Goal: Task Accomplishment & Management: Complete application form

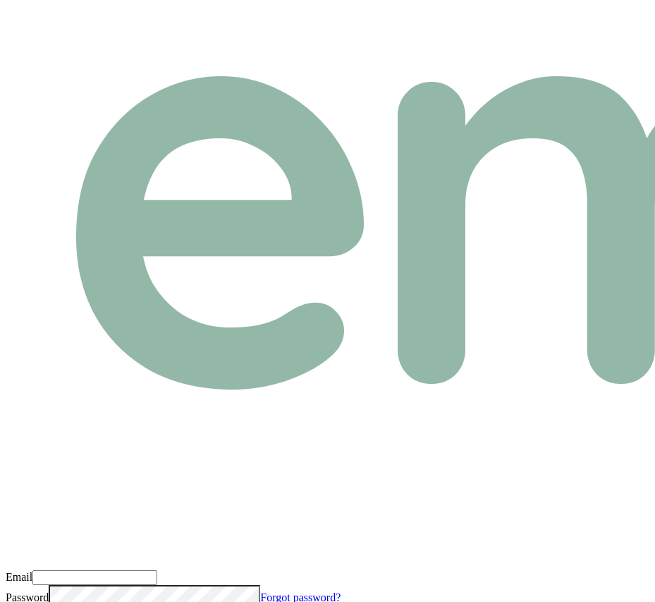
type input "[EMAIL_ADDRESS][DOMAIN_NAME]"
drag, startPoint x: 342, startPoint y: 406, endPoint x: 346, endPoint y: 389, distance: 17.3
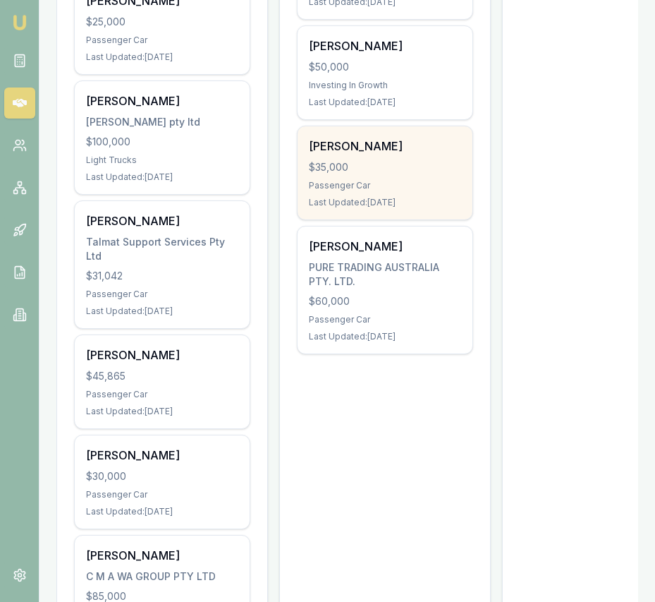
scroll to position [635, 0]
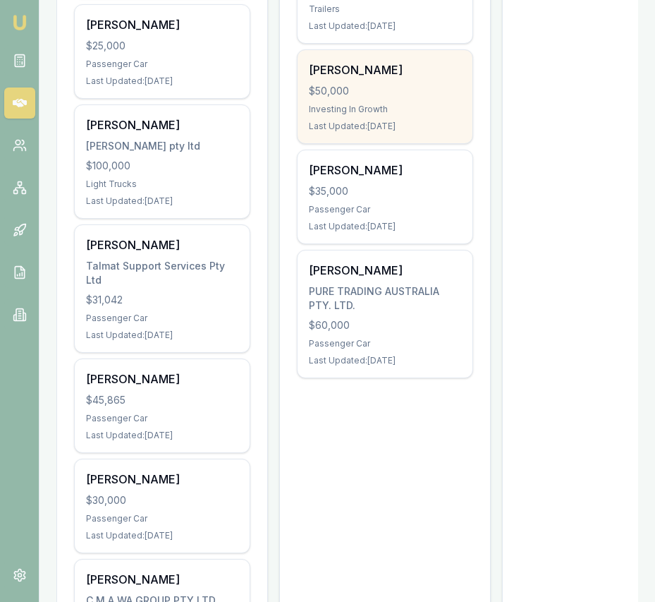
click at [375, 117] on div "Sejal Madaan $50,000 Investing In Growth Last Updated: 3 days ago" at bounding box center [385, 96] width 175 height 93
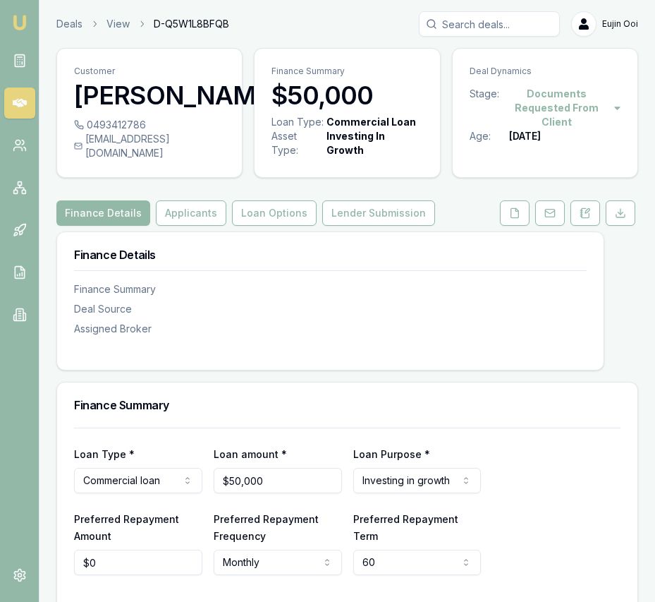
scroll to position [70, 0]
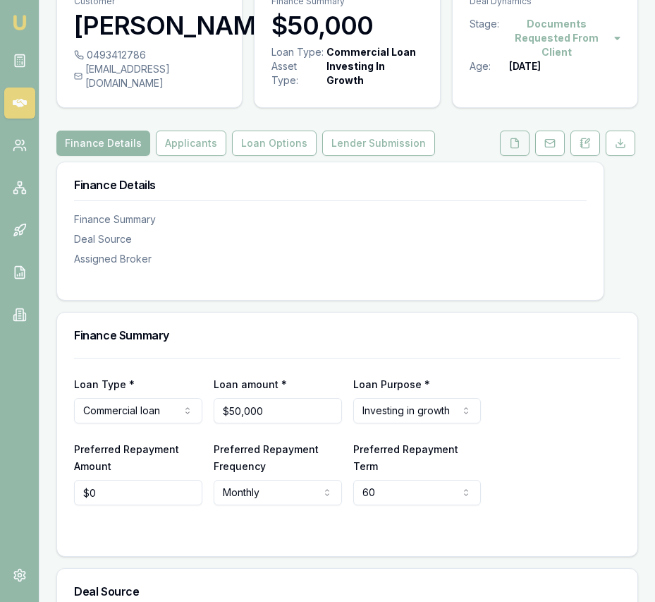
click at [523, 154] on button at bounding box center [515, 142] width 30 height 25
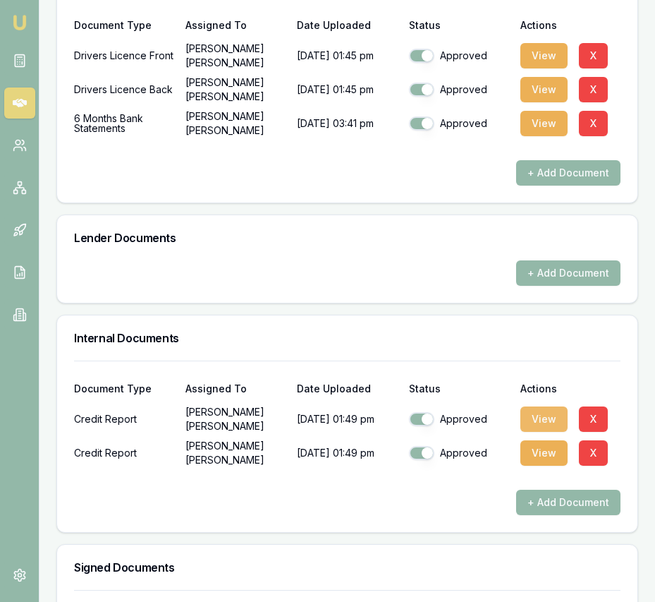
scroll to position [626, 0]
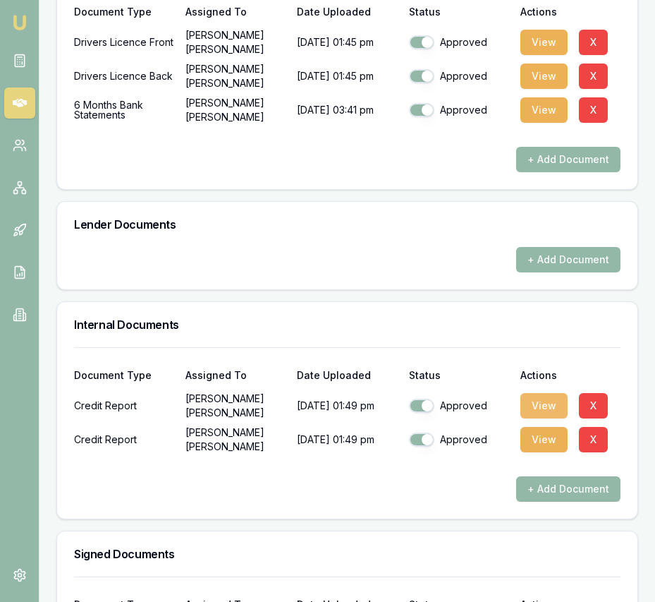
click at [549, 414] on button "View" at bounding box center [544, 405] width 47 height 25
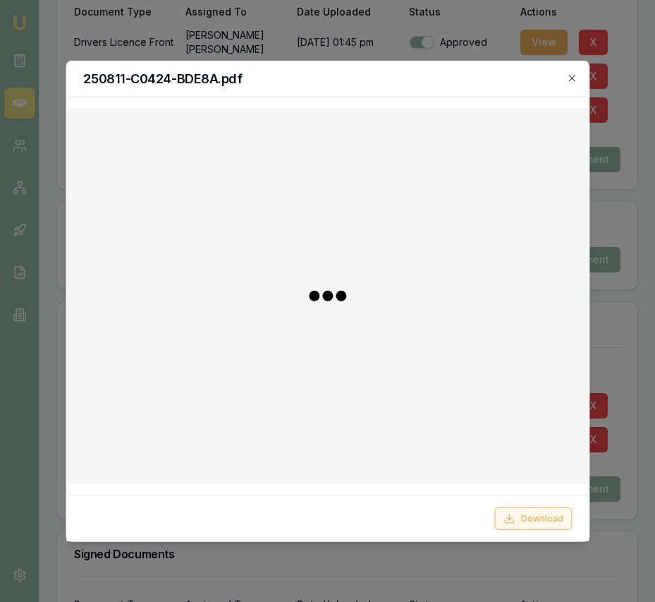
click at [537, 511] on button "Download" at bounding box center [533, 518] width 78 height 23
click at [573, 78] on icon "button" at bounding box center [571, 77] width 11 height 11
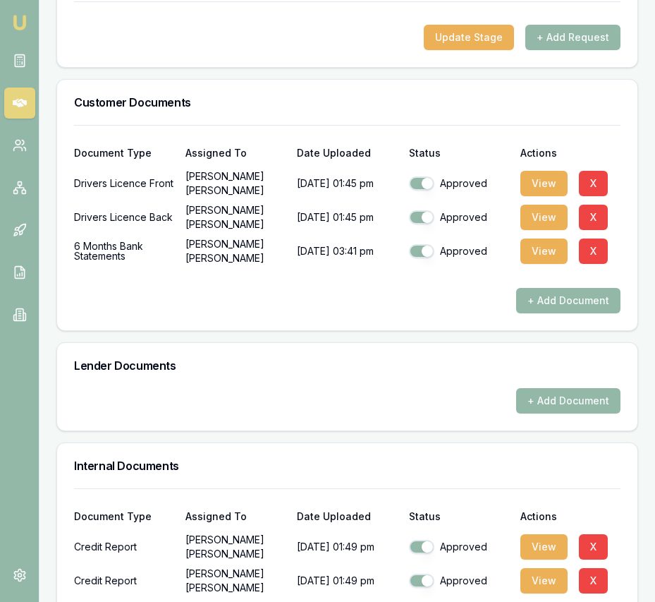
scroll to position [449, 0]
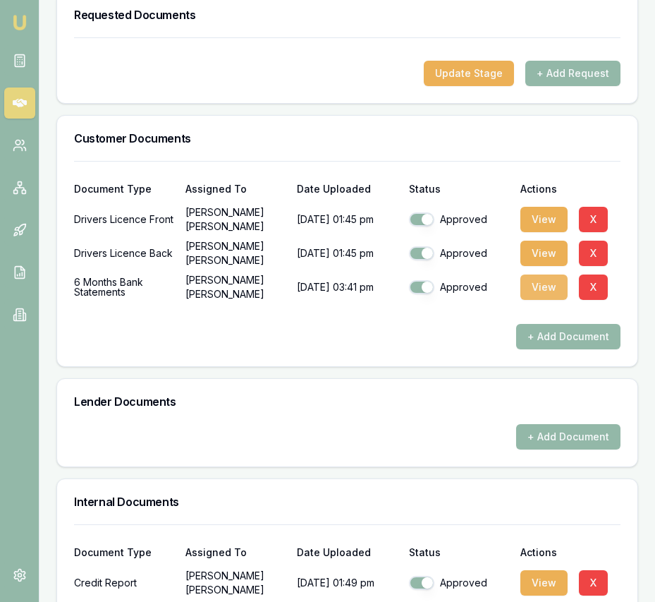
click at [538, 298] on button "View" at bounding box center [544, 286] width 47 height 25
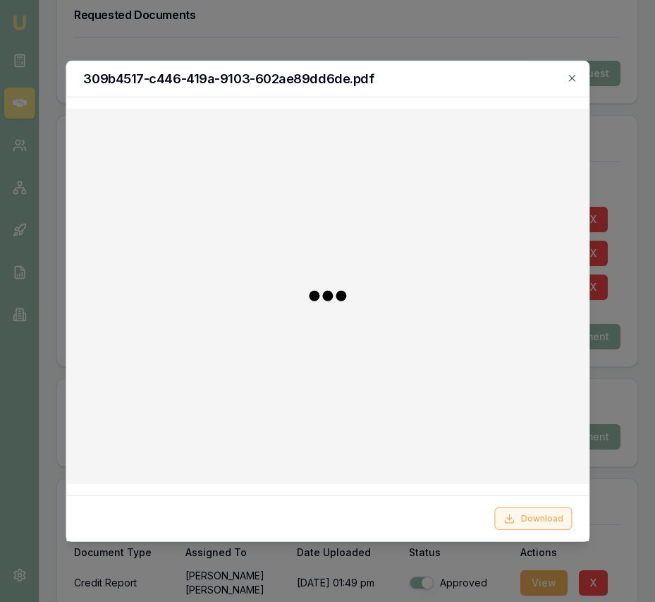
click at [516, 507] on button "Download" at bounding box center [533, 518] width 78 height 23
click at [580, 80] on div "309b4517-c446-419a-9103-602ae89dd6de.pdf" at bounding box center [327, 79] width 523 height 36
click at [573, 80] on icon "button" at bounding box center [571, 77] width 11 height 11
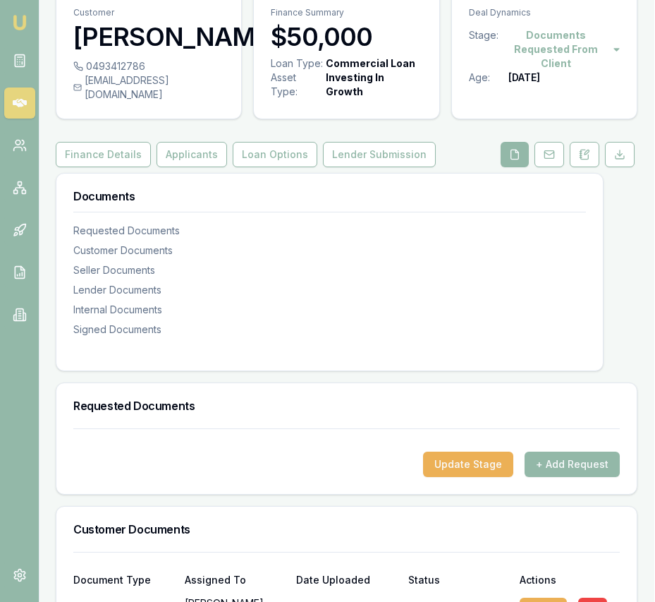
scroll to position [0, 1]
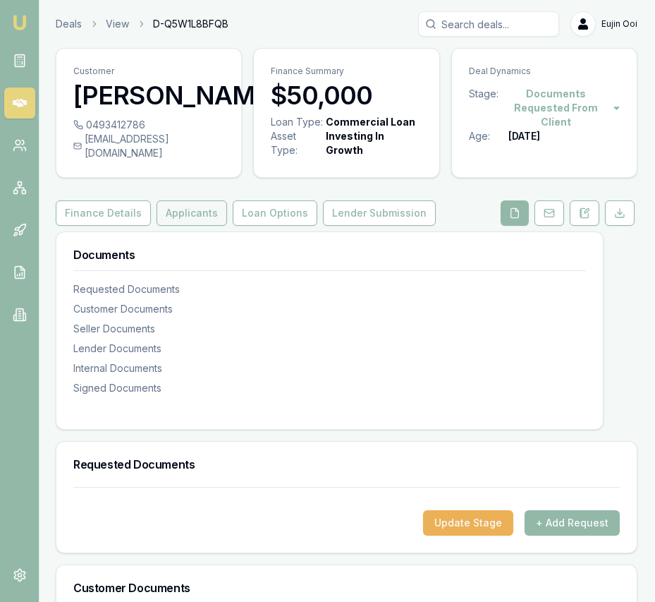
click at [194, 226] on button "Applicants" at bounding box center [192, 212] width 71 height 25
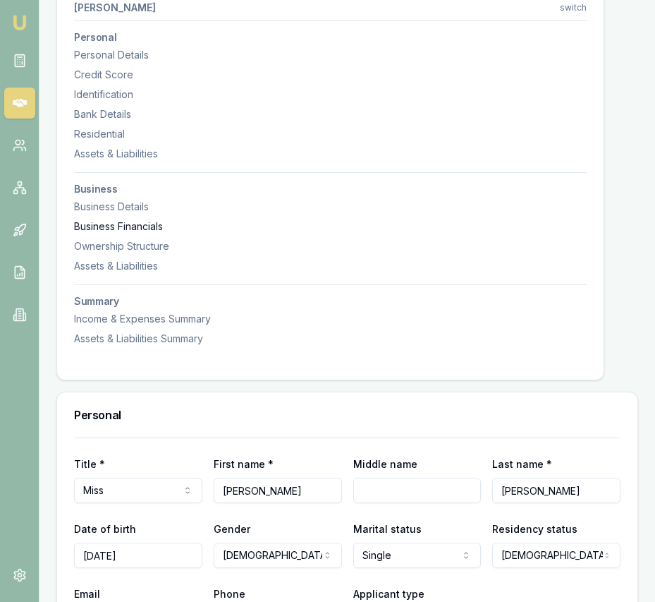
click at [142, 214] on div "Business Details" at bounding box center [330, 207] width 513 height 14
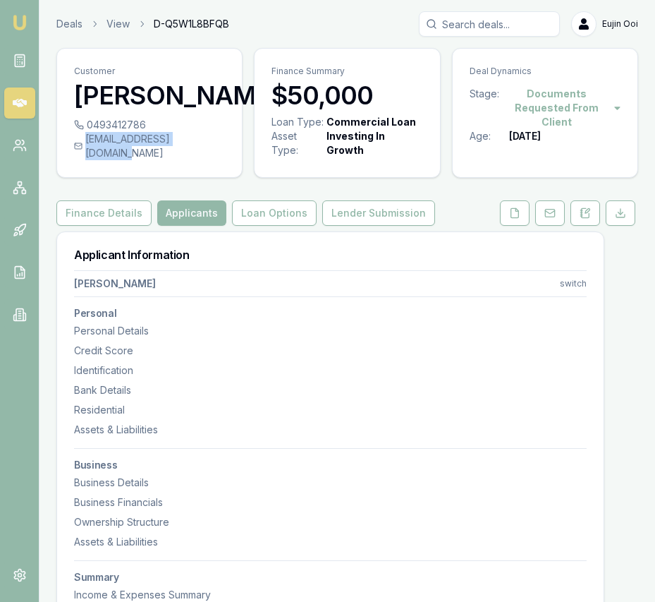
click at [212, 160] on div "sejalmadaan87@gmail.com" at bounding box center [149, 146] width 151 height 28
copy div "sejalmadaan87@gmail.com"
drag, startPoint x: 155, startPoint y: 152, endPoint x: 143, endPoint y: 154, distance: 12.2
click at [143, 132] on div "0493412786" at bounding box center [149, 125] width 151 height 14
copy div "0493412786"
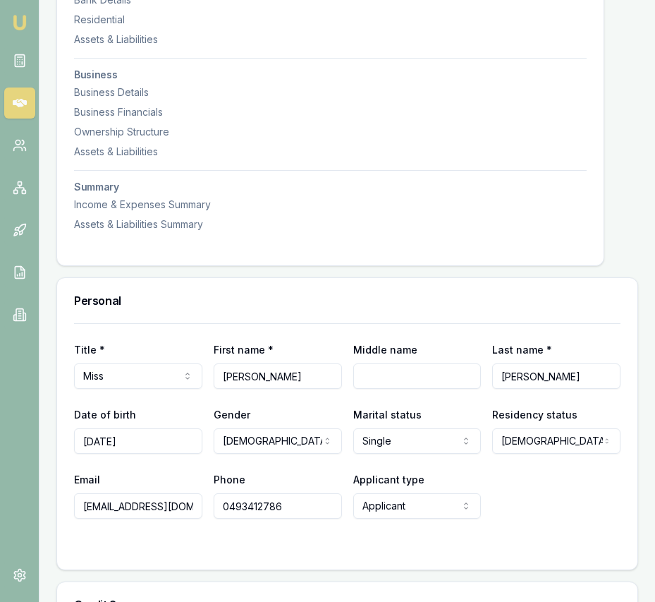
scroll to position [392, 0]
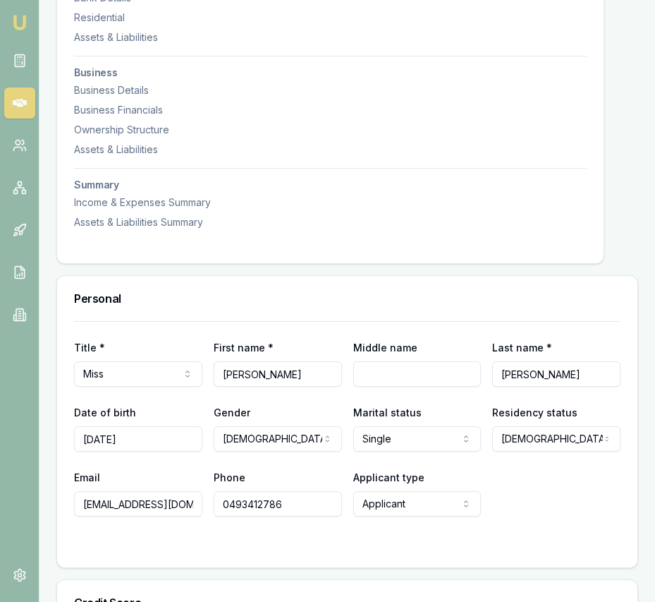
click at [23, 17] on img at bounding box center [19, 22] width 17 height 17
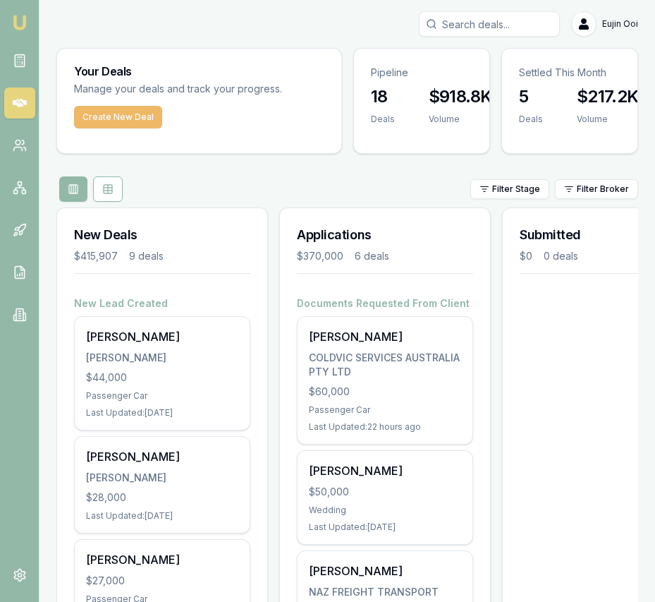
click at [142, 119] on button "Create New Deal" at bounding box center [118, 117] width 88 height 23
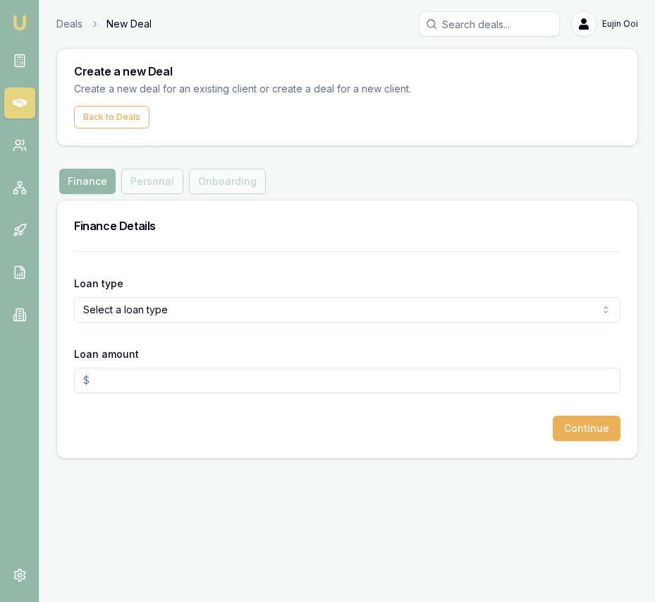
click at [171, 309] on html "Emu Broker Deals New Deal Eujin Ooi Toggle Menu Create a new Deal Create a new …" at bounding box center [327, 301] width 655 height 602
select select "CONSUMER_ASSET"
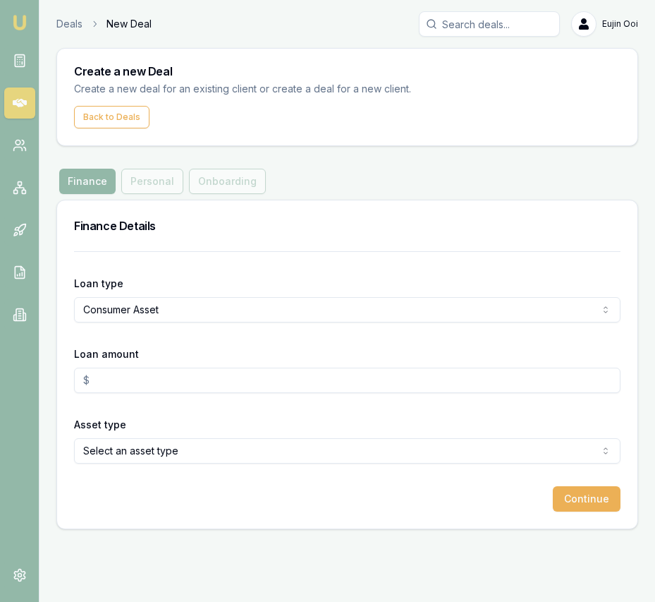
click at [164, 380] on input "Loan amount" at bounding box center [347, 380] width 547 height 25
type input "$32,000.00"
click at [199, 454] on html "Emu Broker Deals New Deal Eujin Ooi Toggle Menu Create a new Deal Create a new …" at bounding box center [327, 301] width 655 height 602
drag, startPoint x: 599, startPoint y: 500, endPoint x: 568, endPoint y: 492, distance: 32.0
click at [599, 500] on button "Continue" at bounding box center [587, 498] width 68 height 25
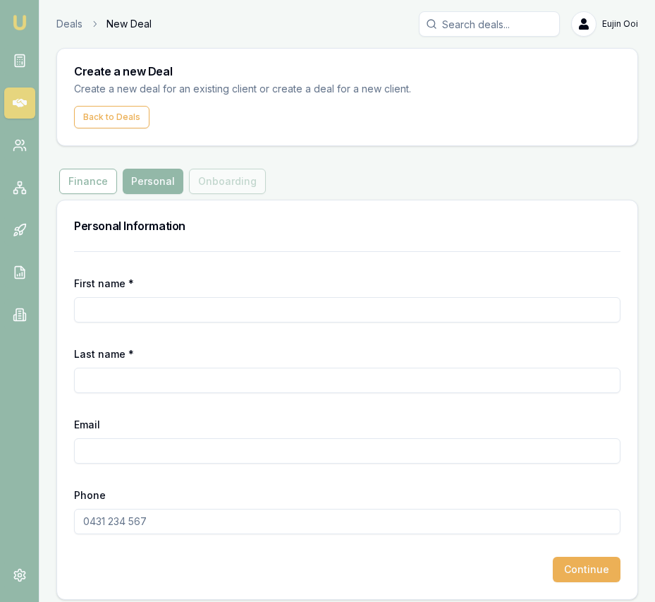
click at [270, 306] on input "First name *" at bounding box center [347, 309] width 547 height 25
type input "Vipin"
type input "Patel"
click at [249, 438] on input "Email" at bounding box center [347, 450] width 547 height 25
type input "Vipinpatel0012@gmail.com"
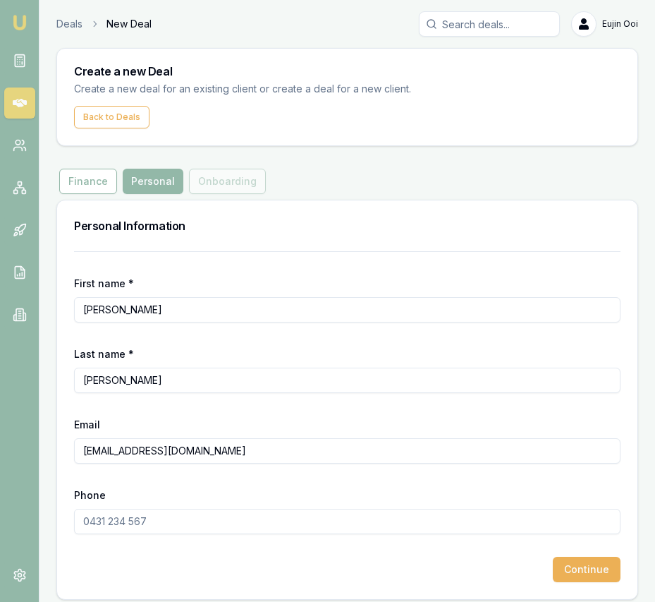
click at [147, 524] on input "Phone" at bounding box center [347, 521] width 547 height 25
type input "0402 712 484"
click at [593, 561] on button "Continue" at bounding box center [587, 568] width 68 height 25
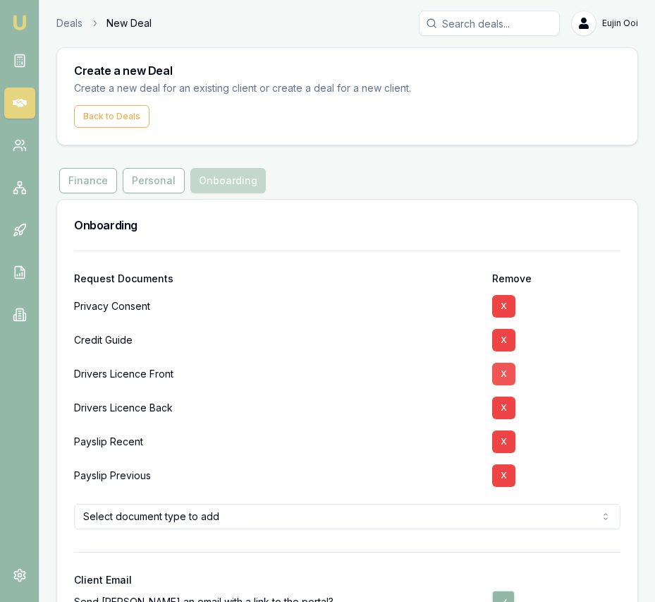
click at [502, 371] on button "X" at bounding box center [503, 374] width 23 height 23
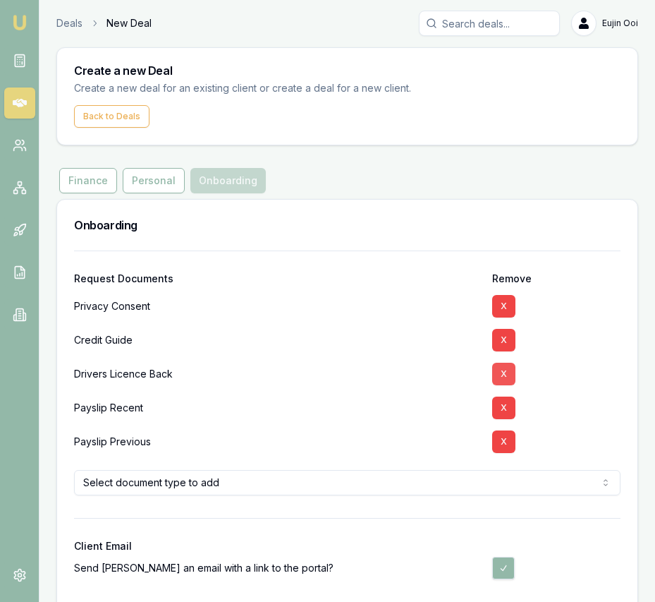
click at [508, 376] on button "X" at bounding box center [503, 374] width 23 height 23
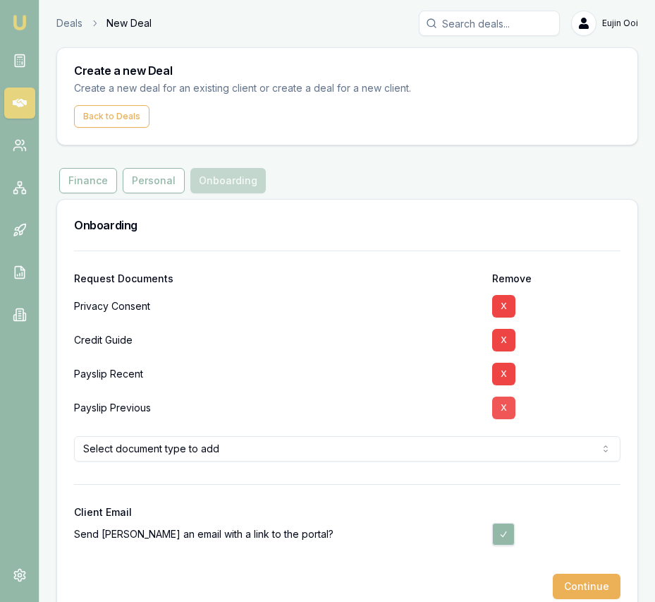
click at [509, 381] on button "X" at bounding box center [503, 374] width 23 height 23
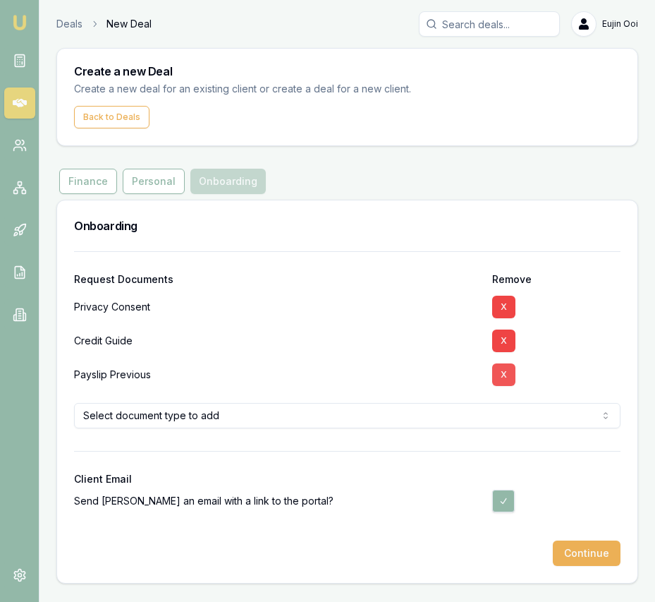
click at [509, 381] on button "X" at bounding box center [503, 374] width 23 height 23
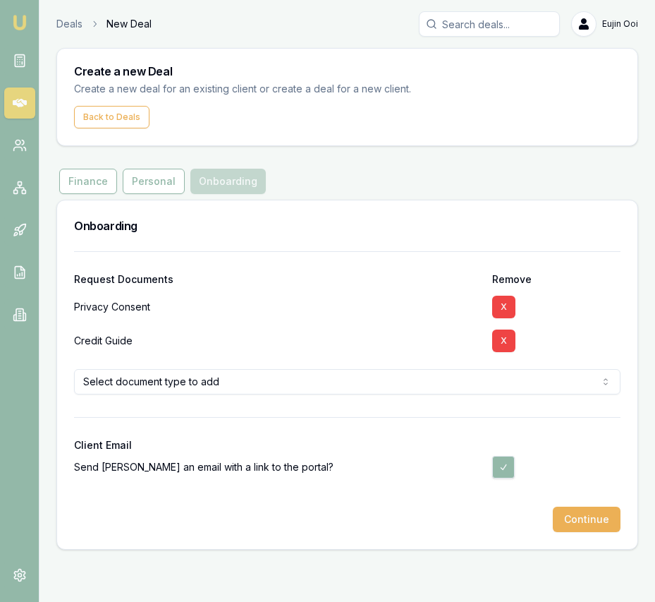
click at [581, 513] on button "Continue" at bounding box center [587, 518] width 68 height 25
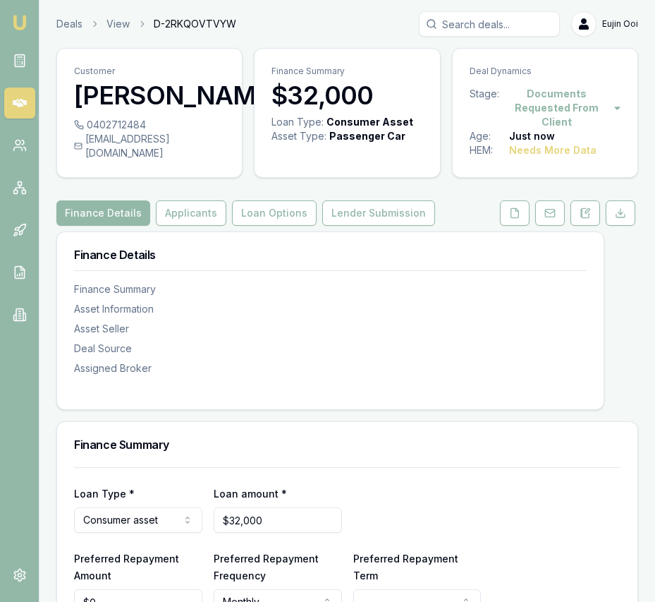
click at [15, 16] on img at bounding box center [19, 22] width 17 height 17
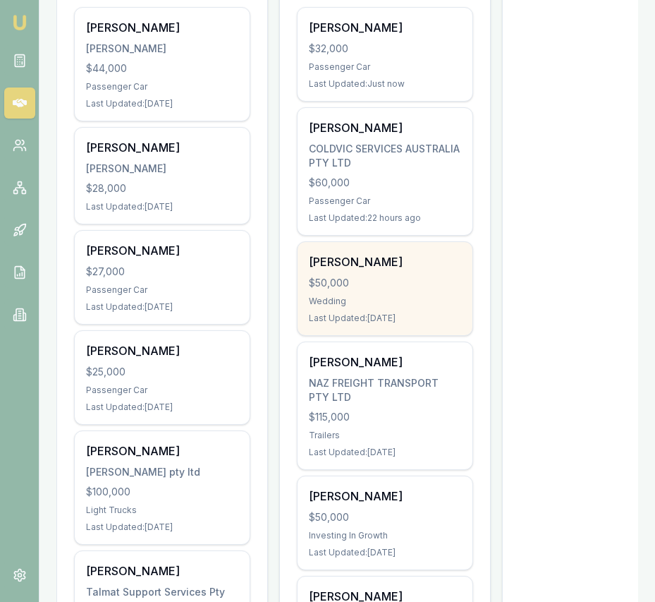
scroll to position [305, 0]
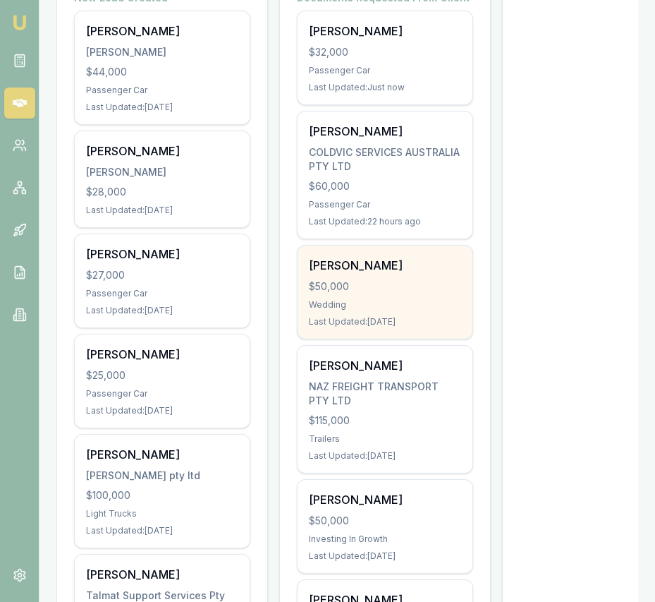
click at [404, 285] on div "$50,000" at bounding box center [385, 286] width 152 height 14
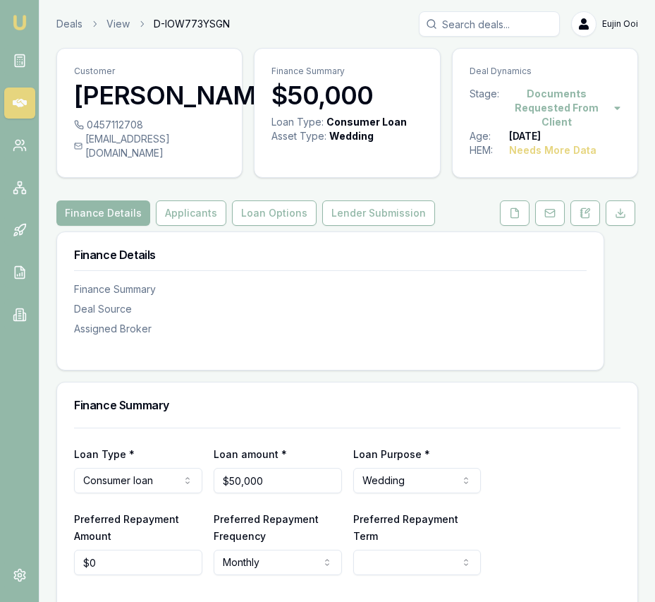
click at [29, 23] on link "Emu Broker" at bounding box center [19, 22] width 23 height 23
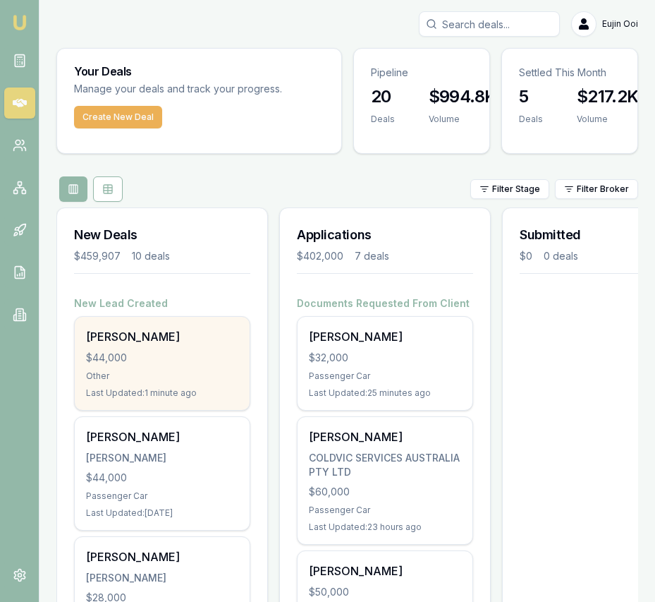
click at [205, 354] on div "$44,000" at bounding box center [162, 358] width 152 height 14
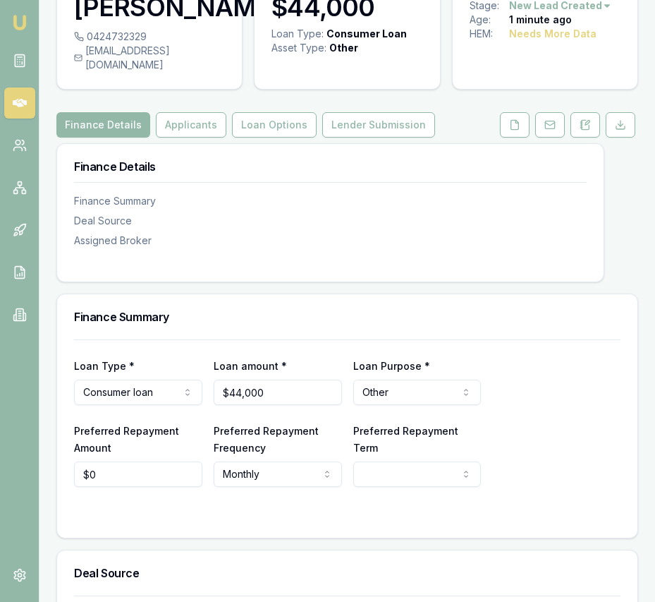
scroll to position [96, 0]
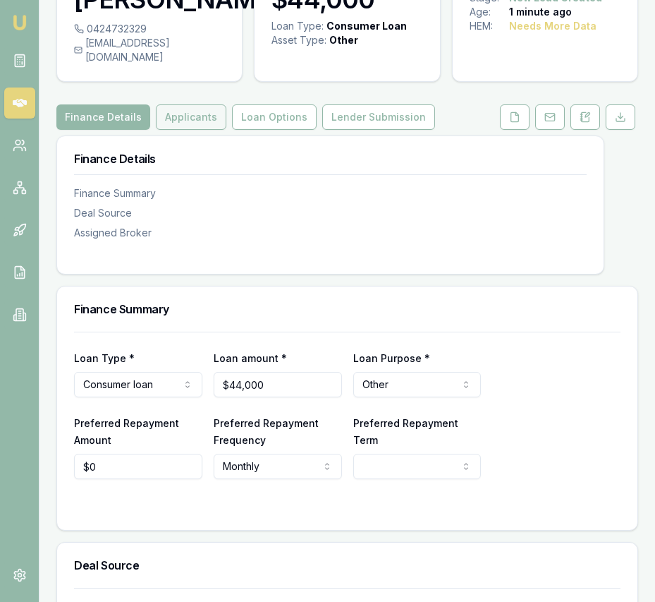
click at [194, 129] on button "Applicants" at bounding box center [191, 116] width 71 height 25
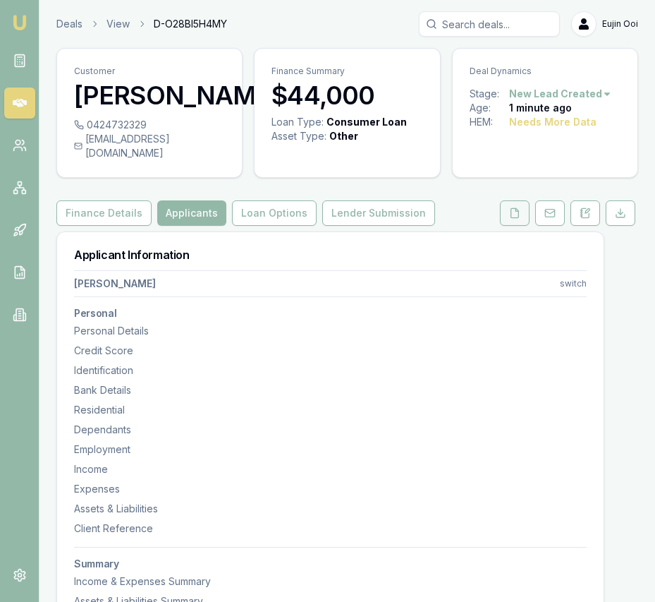
click at [513, 219] on icon at bounding box center [514, 212] width 11 height 11
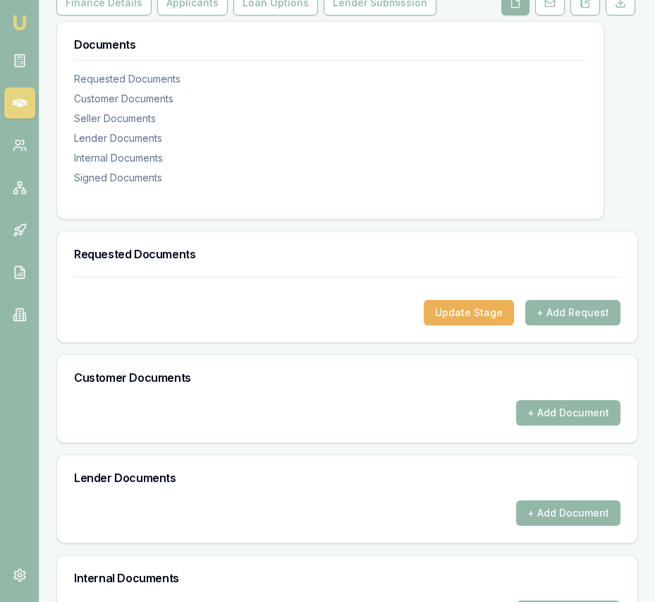
scroll to position [216, 0]
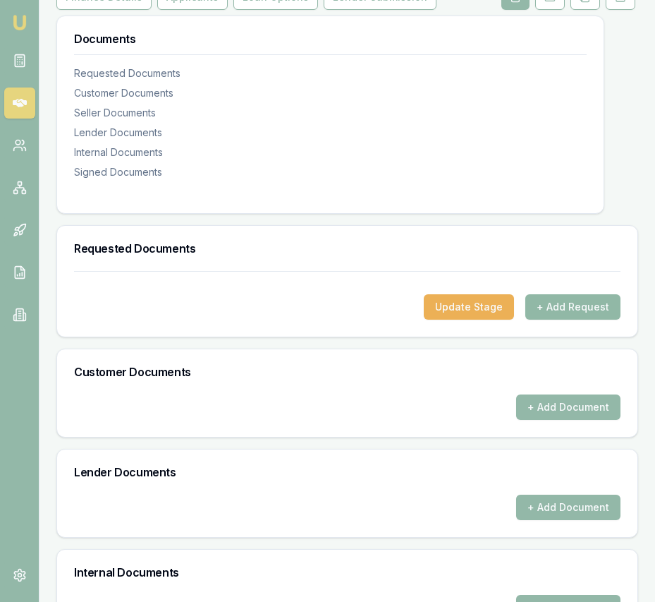
click at [584, 320] on button "+ Add Request" at bounding box center [573, 306] width 95 height 25
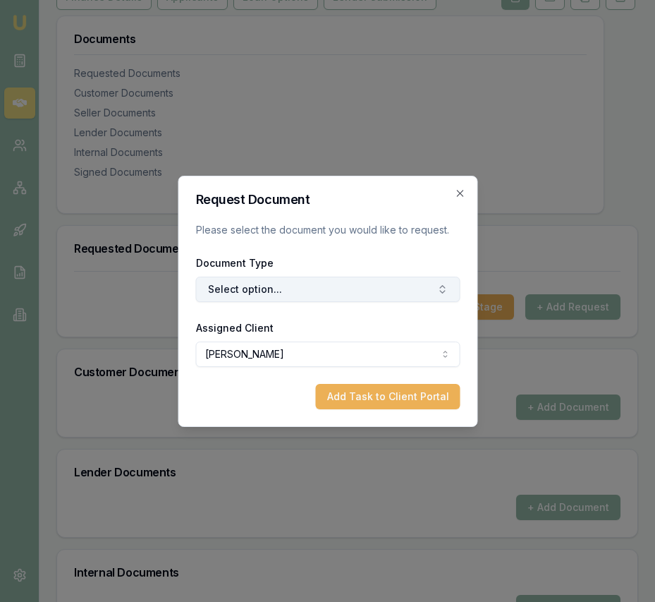
click at [303, 298] on button "Select option..." at bounding box center [327, 289] width 265 height 25
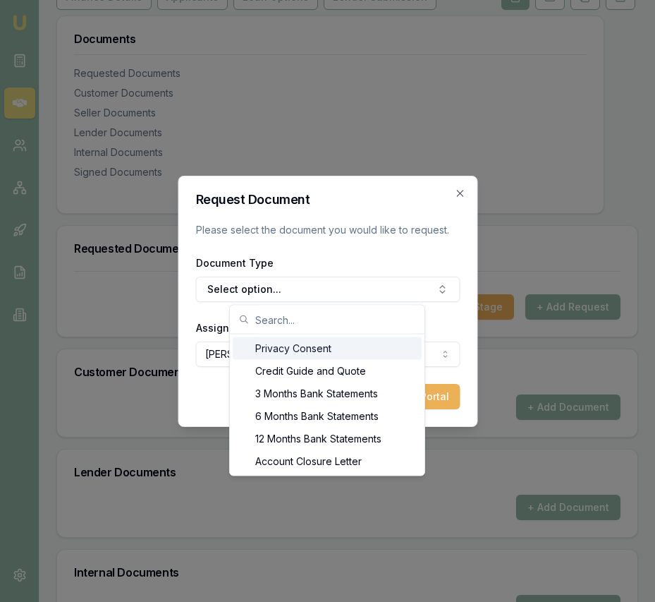
click at [298, 348] on div "Privacy Consent" at bounding box center [327, 348] width 189 height 23
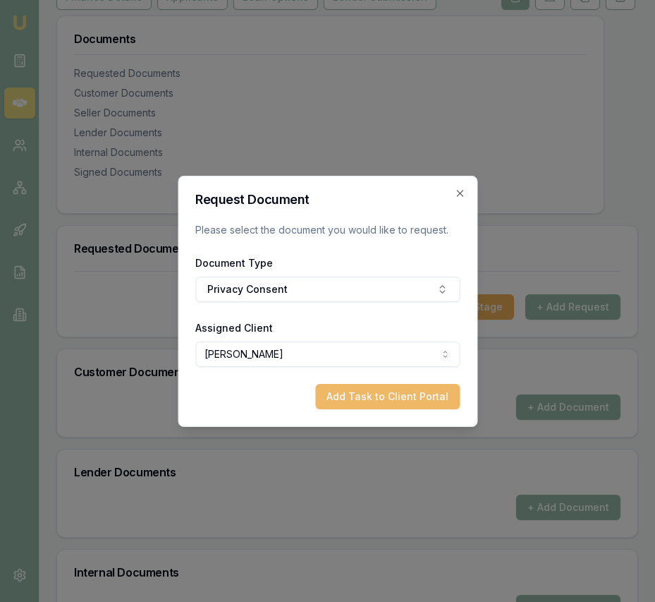
click at [358, 393] on button "Add Task to Client Portal" at bounding box center [387, 396] width 145 height 25
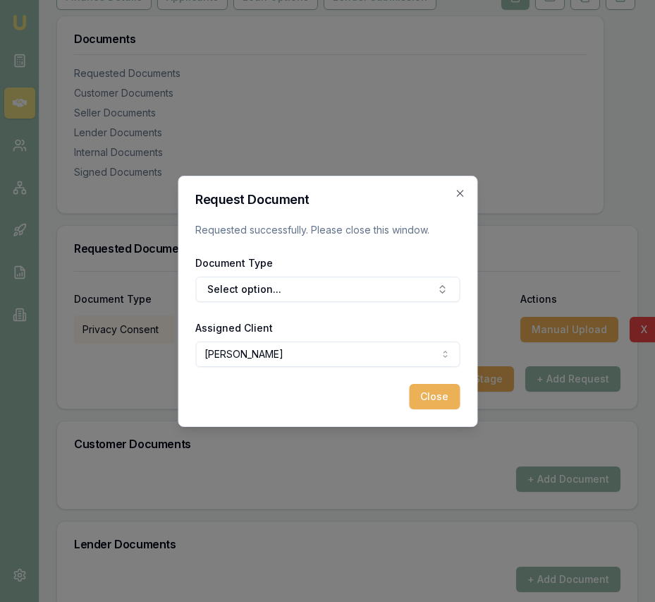
click at [309, 291] on div "Document Type Requested From Date Sent Status Actions" at bounding box center [347, 291] width 547 height 38
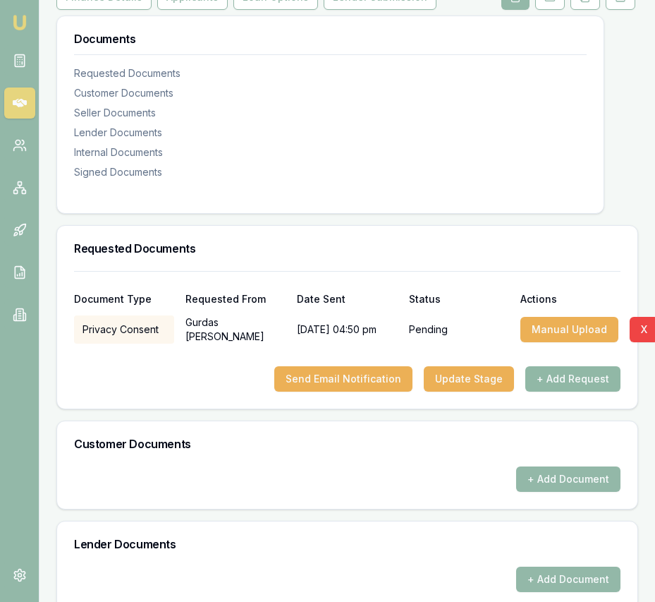
click at [559, 391] on button "+ Add Request" at bounding box center [573, 378] width 95 height 25
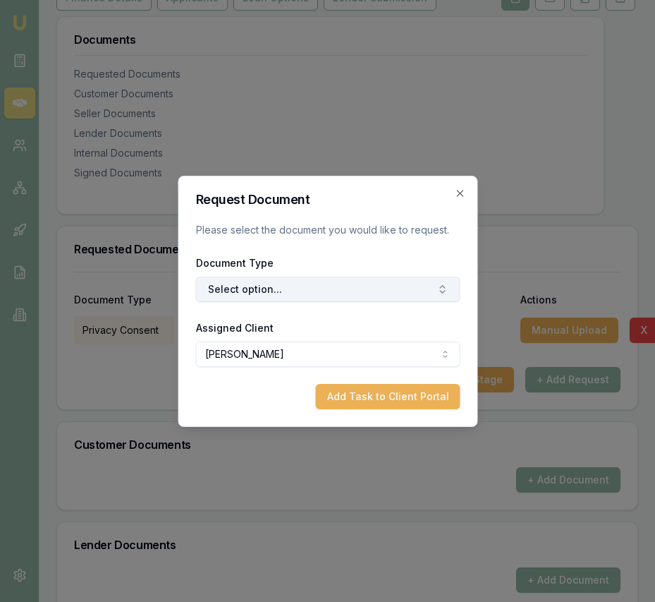
click at [284, 284] on button "Select option..." at bounding box center [327, 289] width 265 height 25
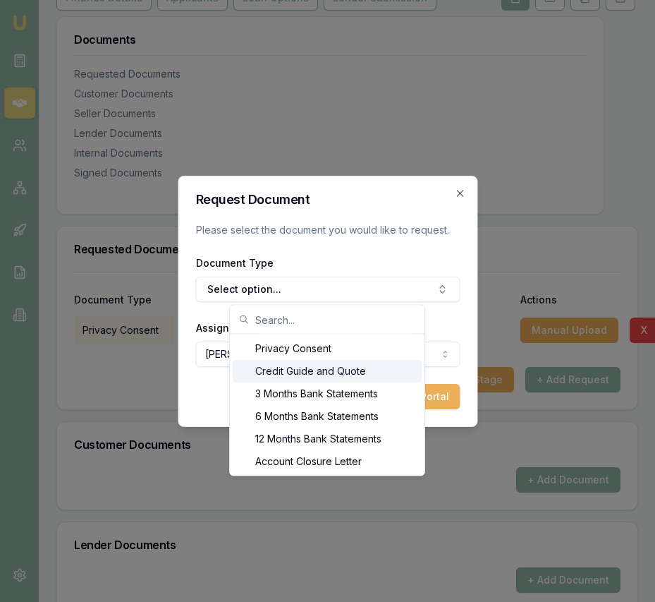
click at [291, 371] on div "Credit Guide and Quote" at bounding box center [327, 371] width 189 height 23
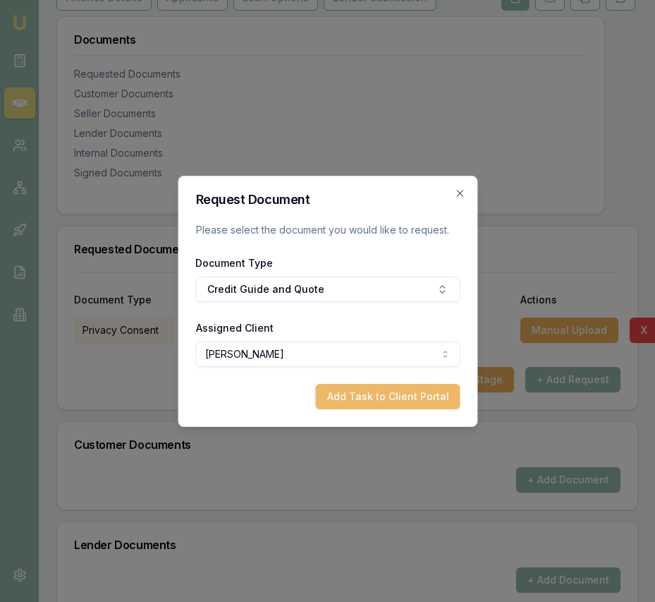
click at [394, 399] on button "Add Task to Client Portal" at bounding box center [387, 396] width 145 height 25
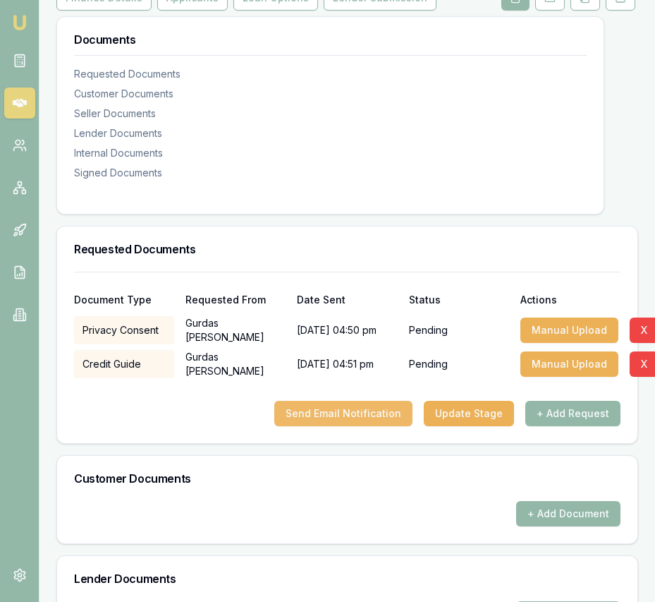
click at [381, 423] on button "Send Email Notification" at bounding box center [343, 413] width 138 height 25
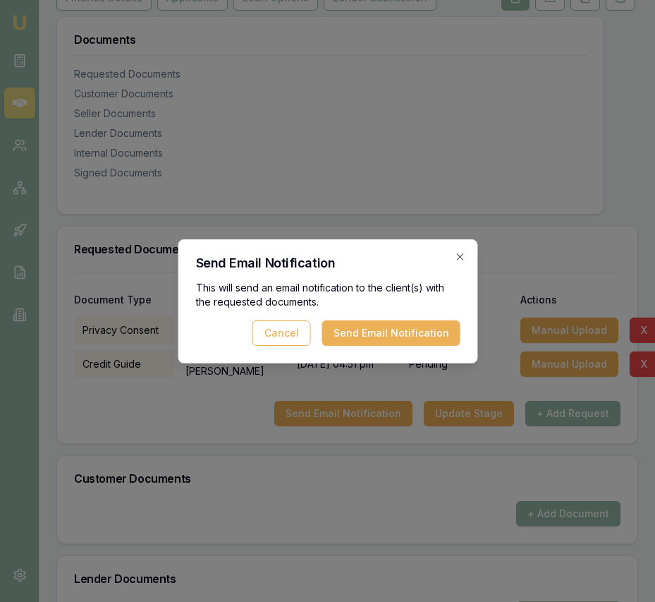
click at [384, 336] on button "Send Email Notification" at bounding box center [391, 332] width 138 height 25
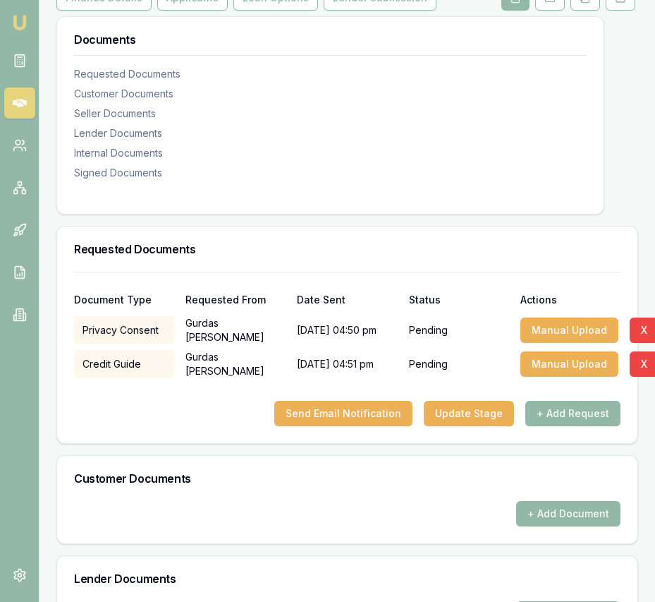
scroll to position [0, 0]
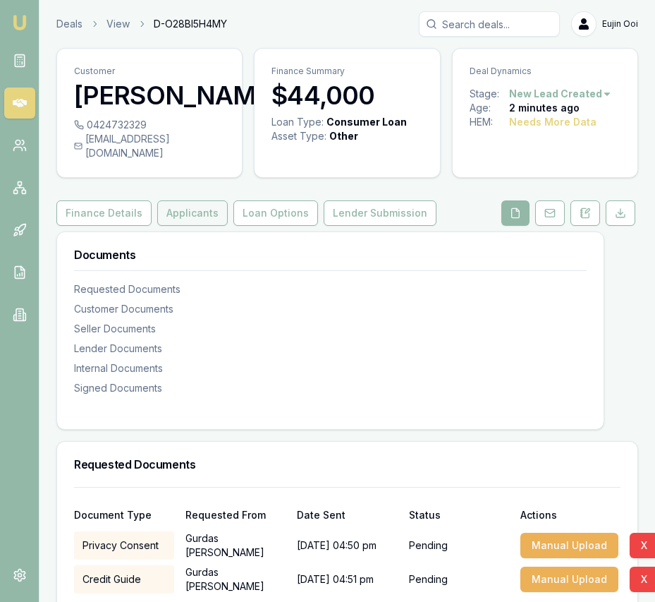
click at [200, 226] on button "Applicants" at bounding box center [192, 212] width 71 height 25
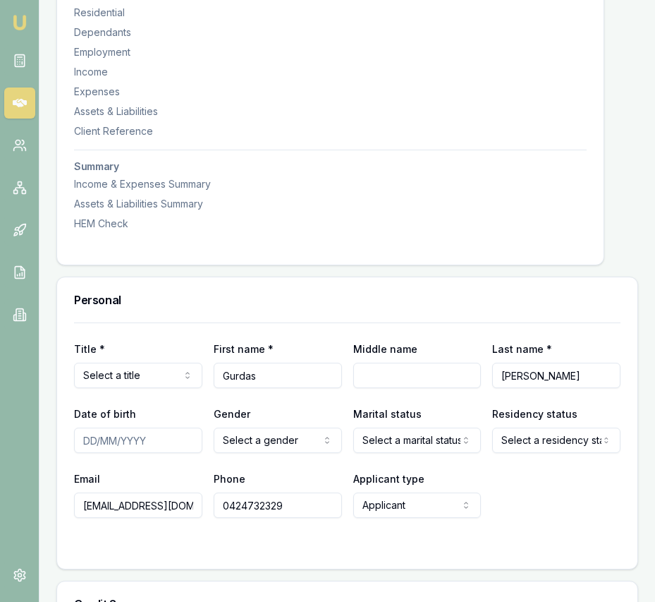
scroll to position [423, 0]
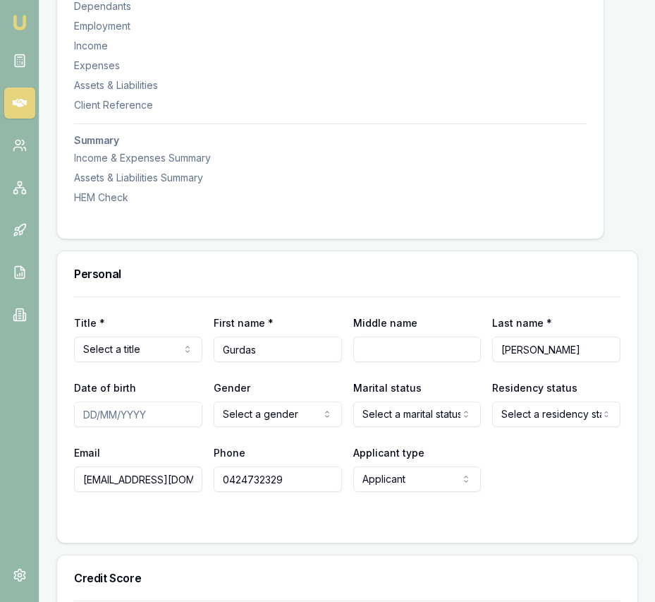
click at [71, 435] on div "Title * Mr Mr Mrs Miss Ms Dr Prof First name * Gurdas Middle name Last name * S…" at bounding box center [347, 419] width 581 height 246
click at [82, 427] on input "Date of birth" at bounding box center [138, 413] width 128 height 25
type input "[DATE]"
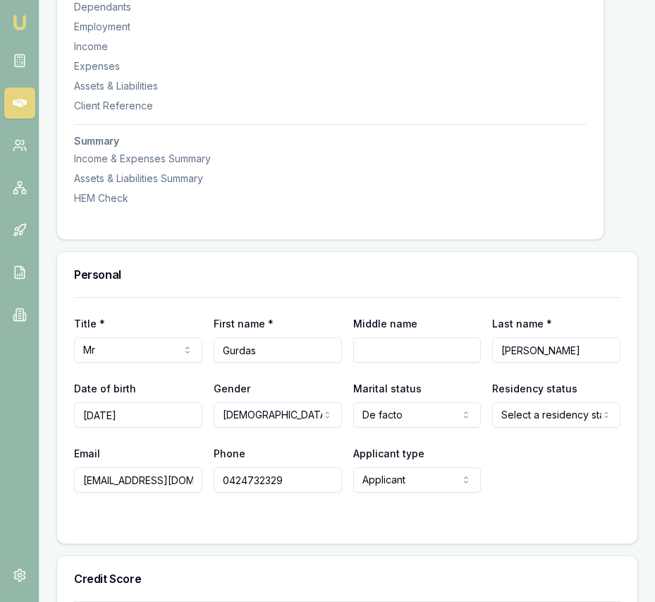
select select "SINGLE"
drag, startPoint x: 403, startPoint y: 463, endPoint x: 518, endPoint y: 442, distance: 117.6
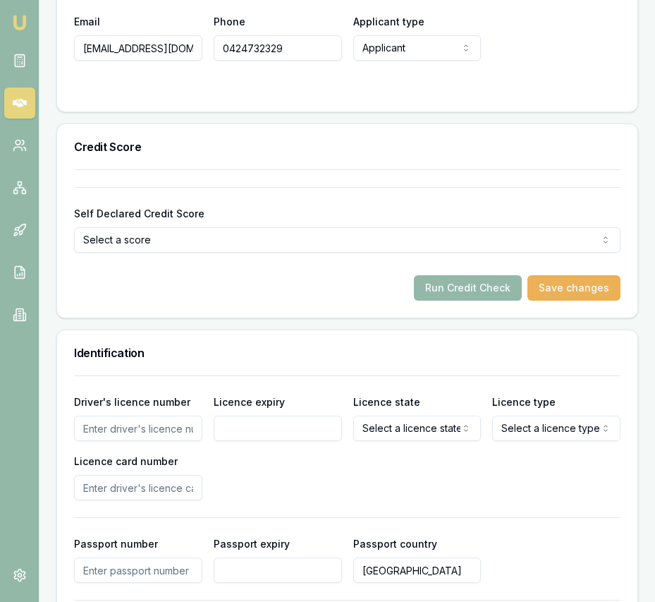
scroll to position [857, 0]
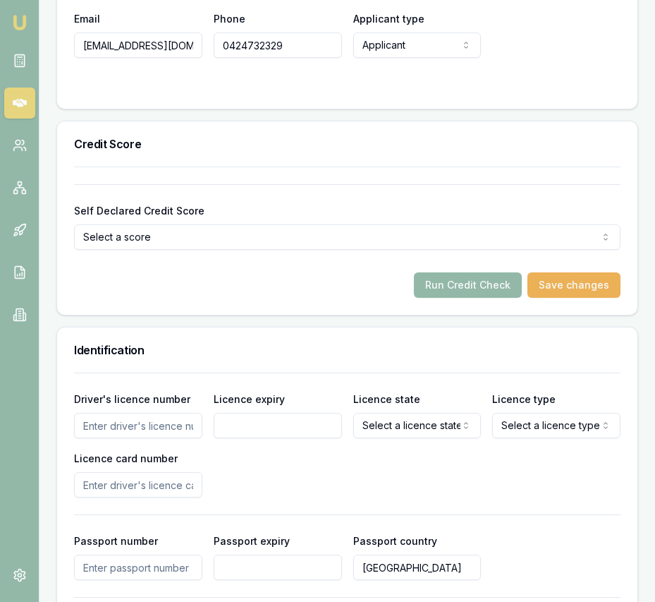
click at [144, 438] on input "Driver's licence number" at bounding box center [138, 425] width 128 height 25
type input "8017356"
click at [267, 438] on input "Licence expiry" at bounding box center [278, 425] width 128 height 25
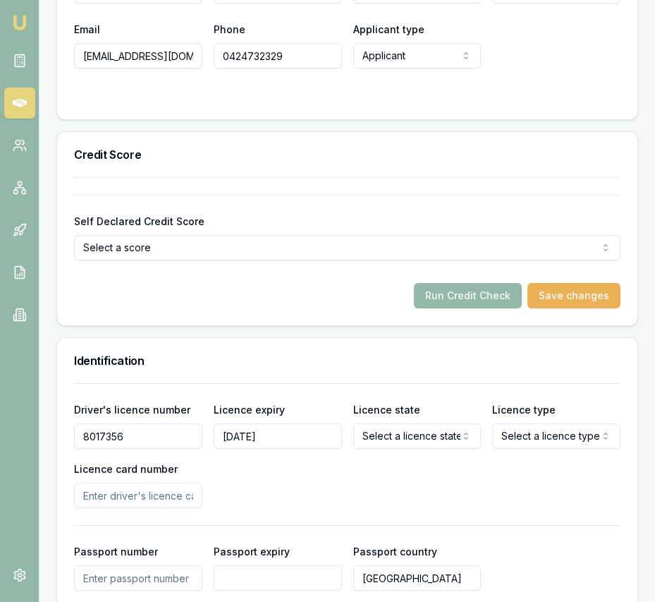
type input "[DATE]"
drag, startPoint x: 410, startPoint y: 475, endPoint x: 409, endPoint y: 466, distance: 9.9
click at [410, 475] on div "Driver's licence number 8017356 Licence expiry 24/02/2030 Licence state Select …" at bounding box center [347, 454] width 547 height 107
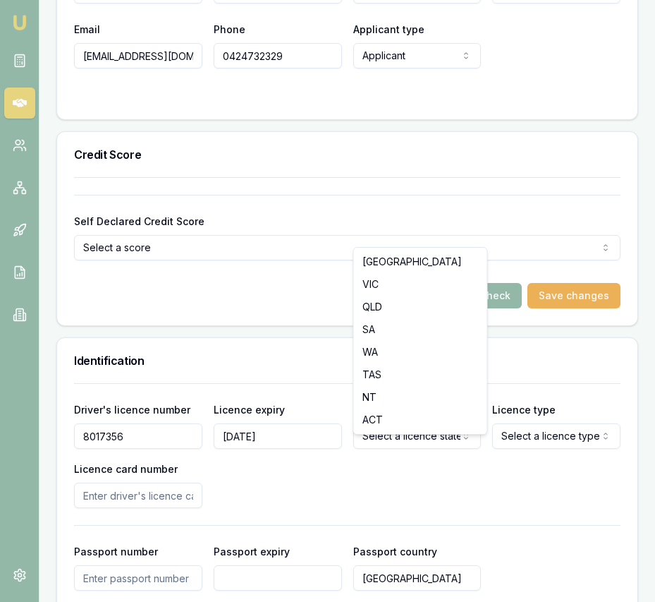
select select "VIC"
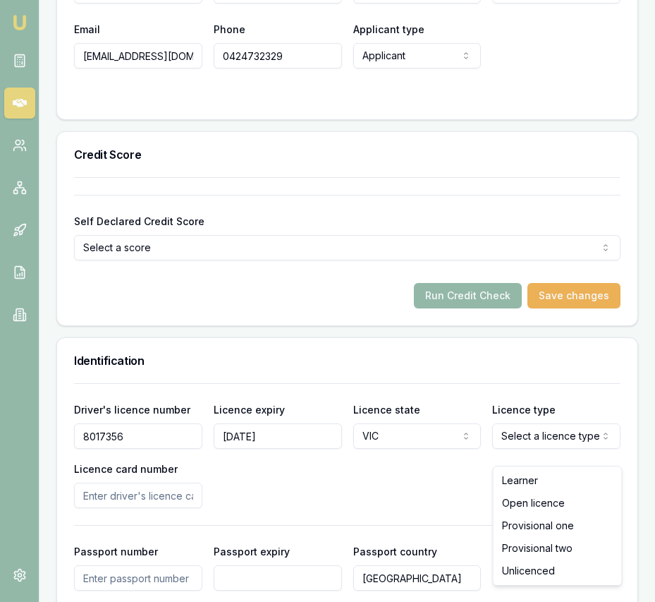
select select "OPEN_LICENCE"
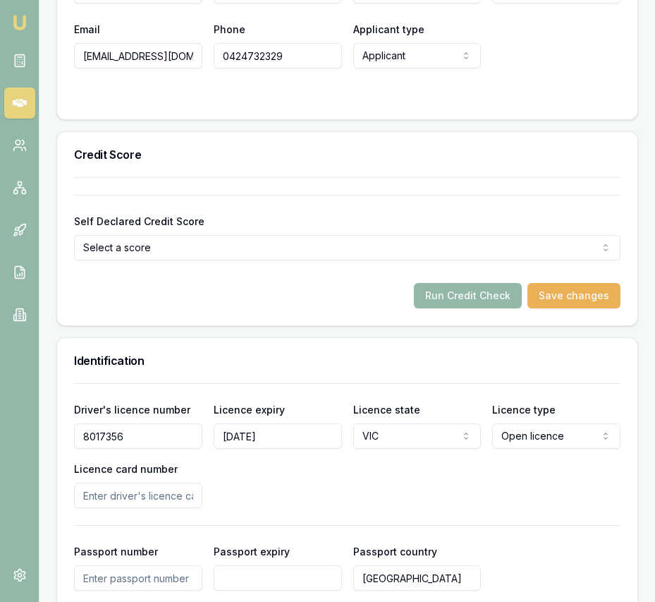
click at [95, 508] on input "Licence card number" at bounding box center [138, 494] width 128 height 25
type input "H042678003"
click at [258, 525] on div "Driver's licence number 8017356 Licence expiry 24/02/2030 Licence state VIC NSW…" at bounding box center [347, 557] width 547 height 349
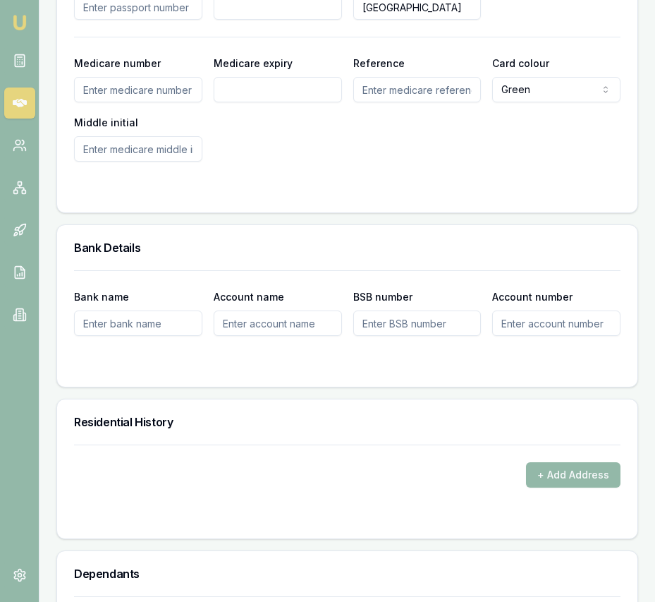
scroll to position [1505, 0]
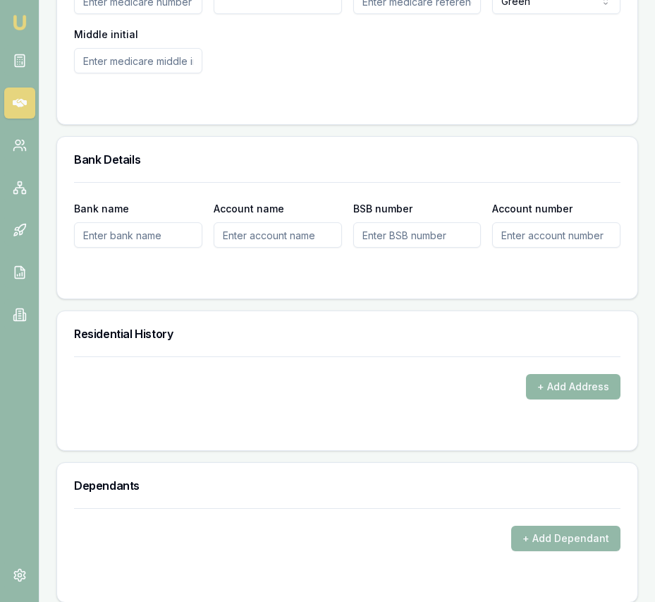
click at [535, 399] on button "+ Add Address" at bounding box center [573, 386] width 95 height 25
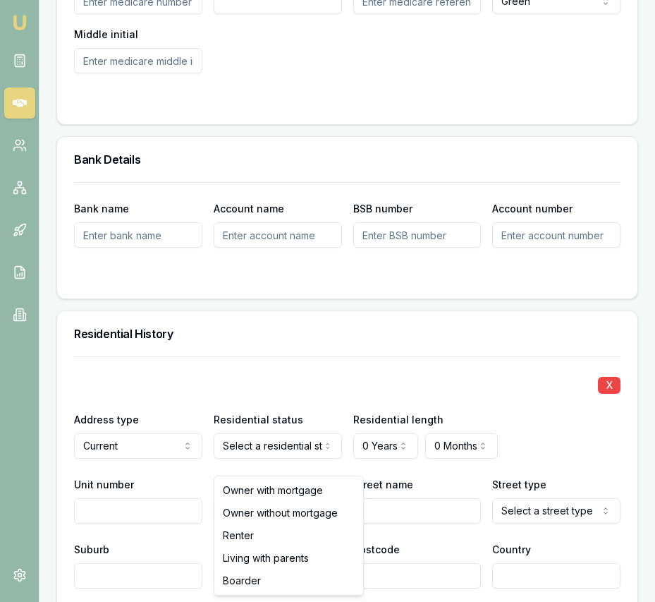
select select "RENTER"
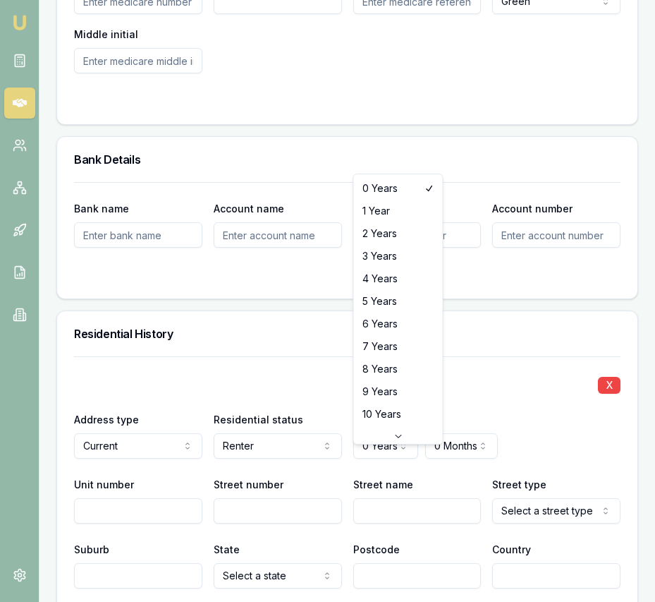
select select "6"
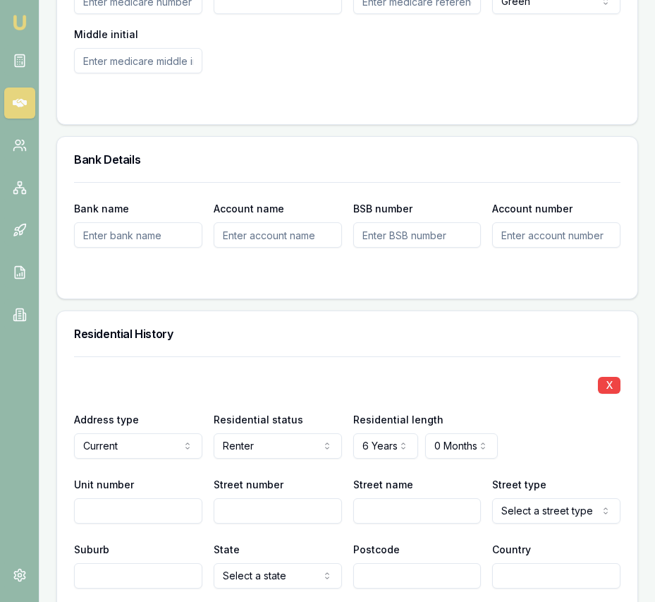
click at [248, 523] on input "Street number" at bounding box center [278, 510] width 128 height 25
click at [246, 523] on input "16q" at bounding box center [278, 509] width 128 height 25
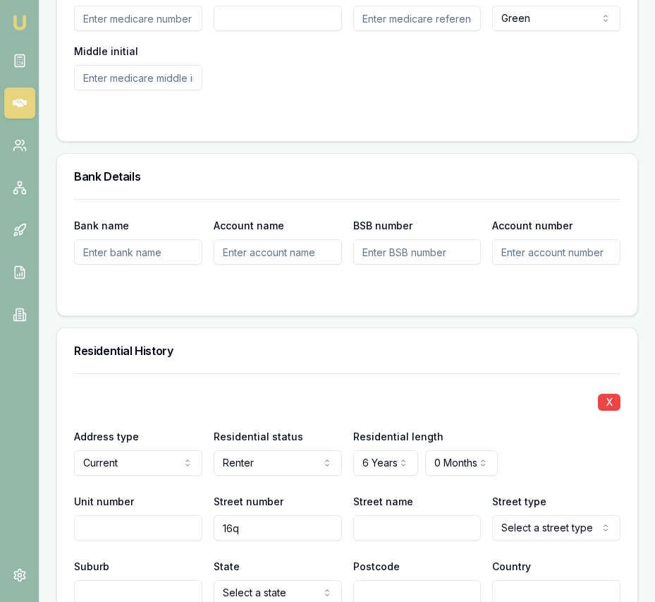
scroll to position [1488, 0]
type input "16"
type input "Rockvale"
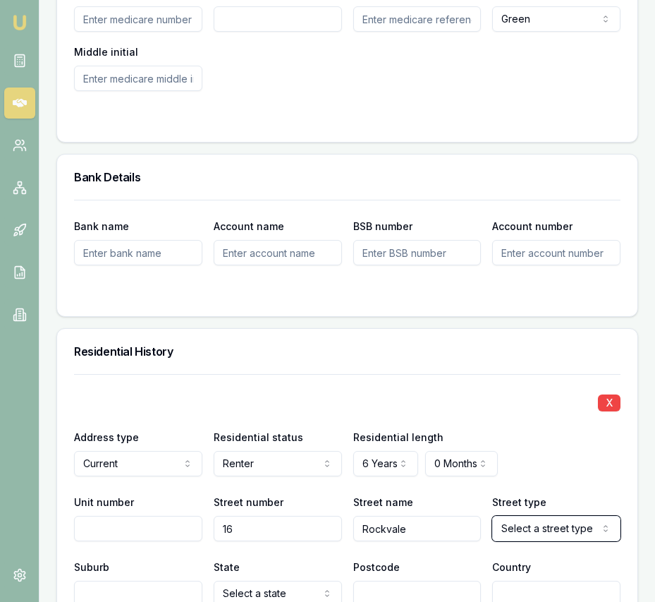
select select "Causeway"
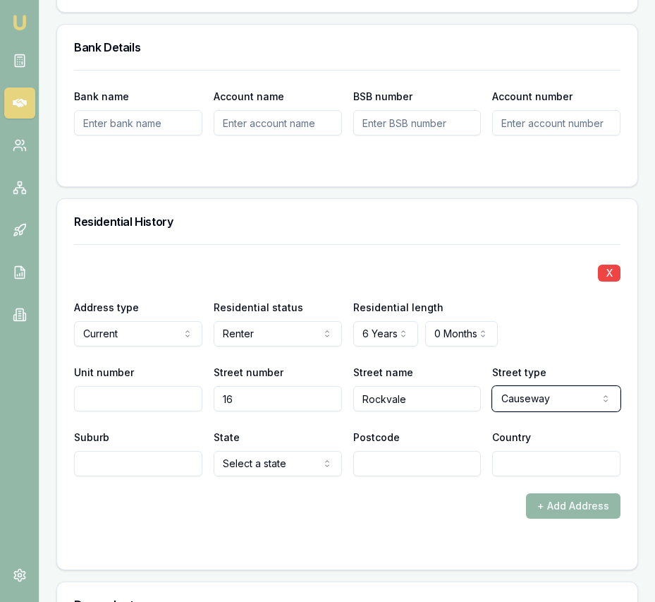
scroll to position [1634, 0]
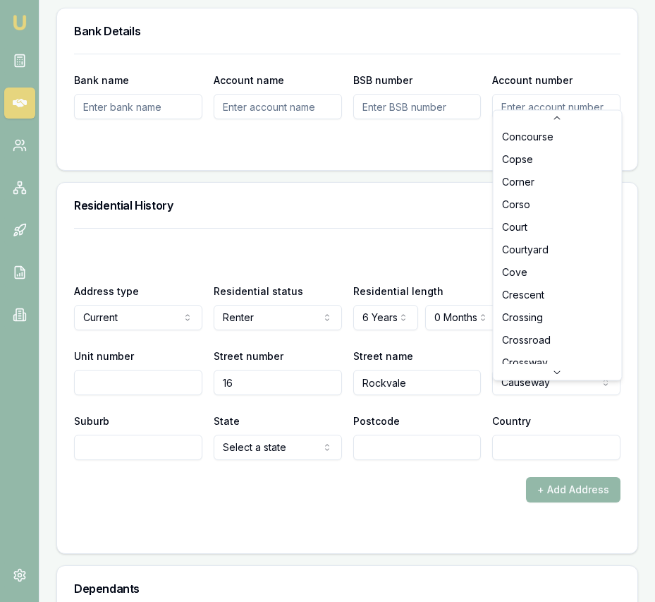
scroll to position [775, 0]
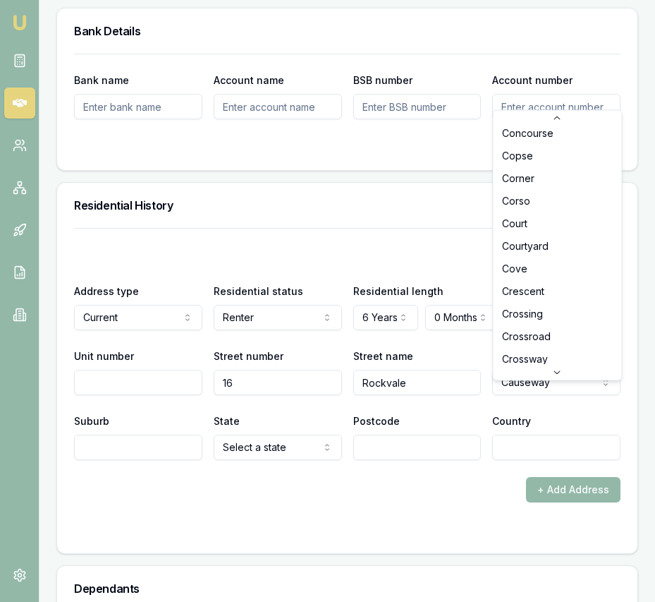
select select "Crescent"
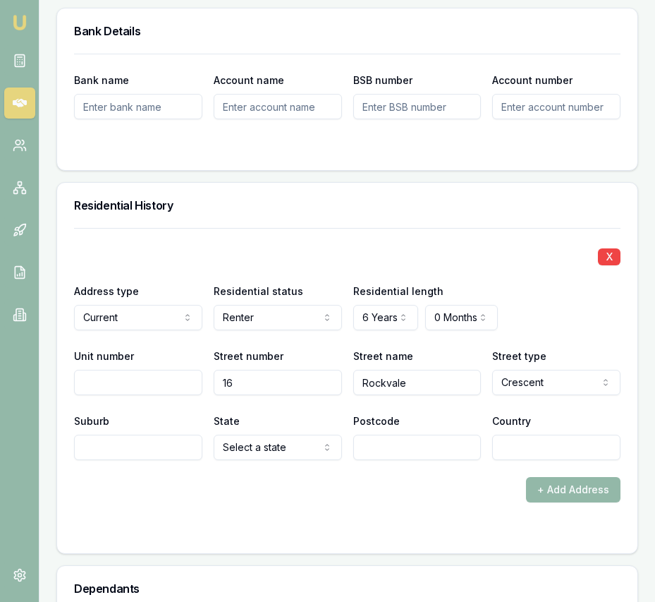
click at [146, 460] on input "Suburb" at bounding box center [138, 447] width 128 height 25
type input "[GEOGRAPHIC_DATA]"
select select "WA"
type input "61"
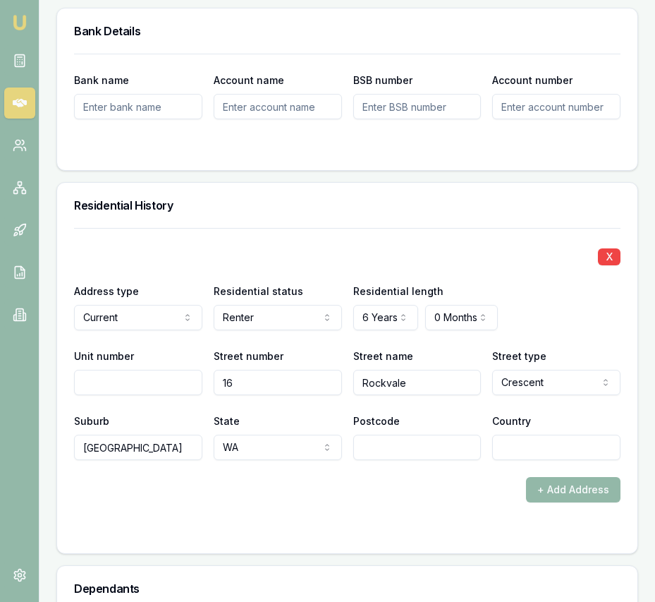
click at [391, 456] on input "Postcode" at bounding box center [417, 447] width 128 height 25
type input "6112"
click at [514, 460] on input "Country" at bounding box center [556, 447] width 128 height 25
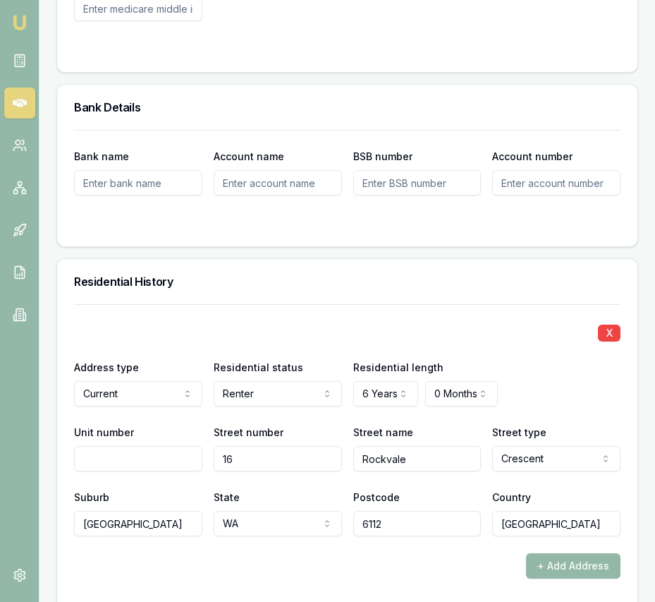
type input "[GEOGRAPHIC_DATA]"
click at [449, 570] on div "+ Add Address" at bounding box center [347, 565] width 547 height 25
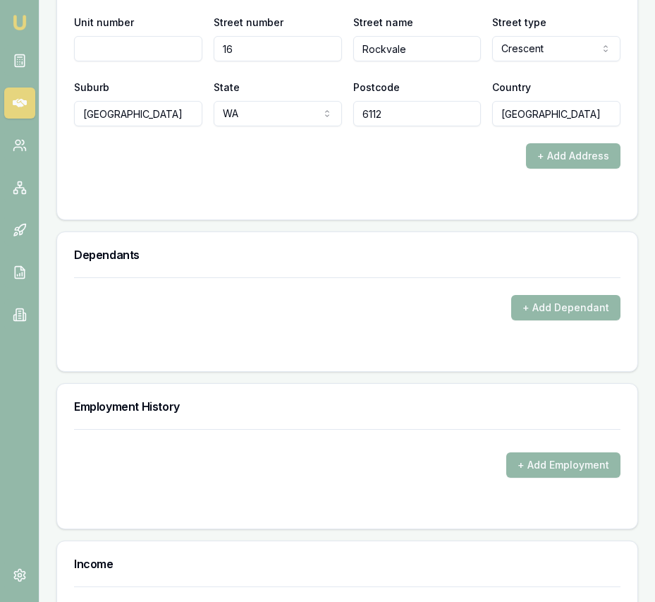
scroll to position [1983, 0]
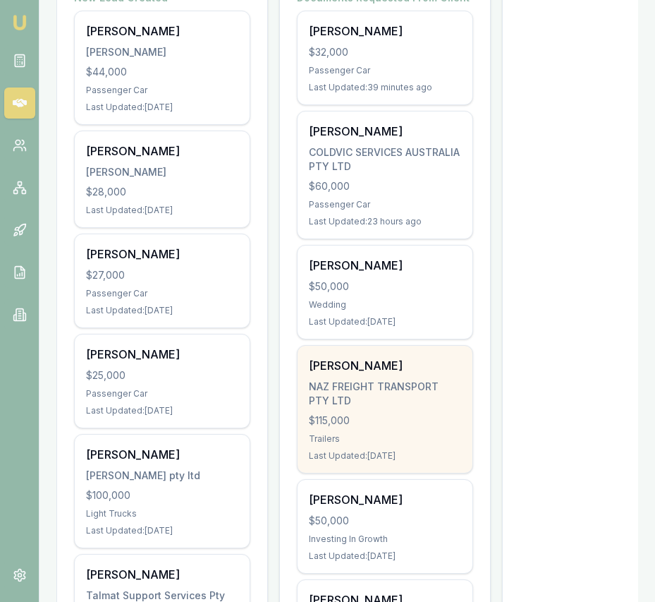
click at [382, 443] on div "Trailers" at bounding box center [385, 438] width 152 height 11
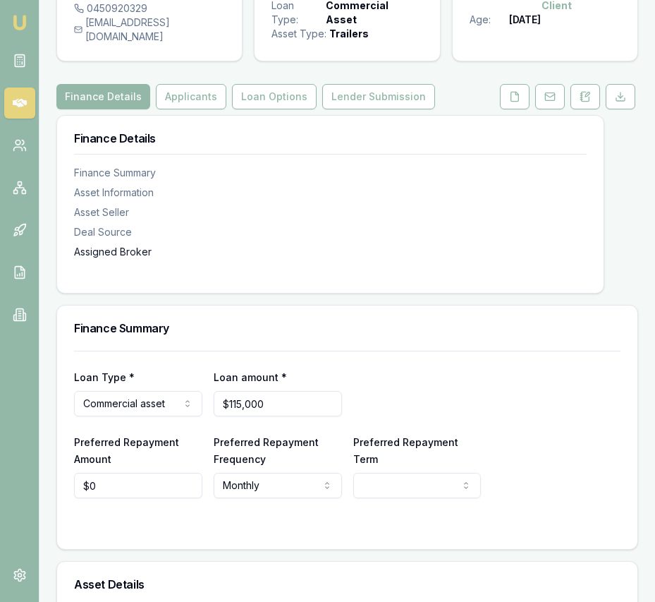
scroll to position [115, 0]
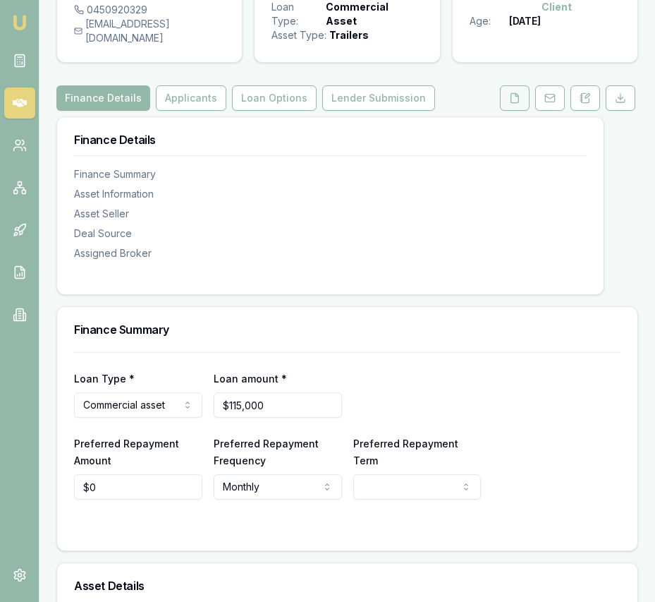
click at [513, 111] on button at bounding box center [515, 97] width 30 height 25
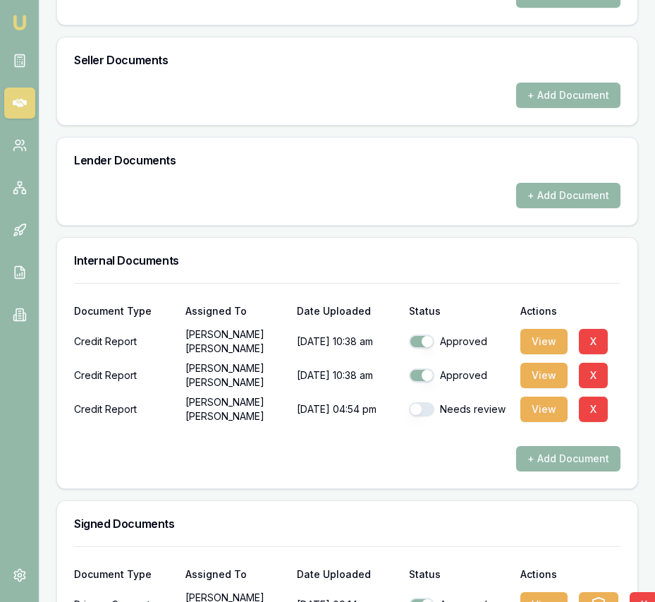
scroll to position [793, 0]
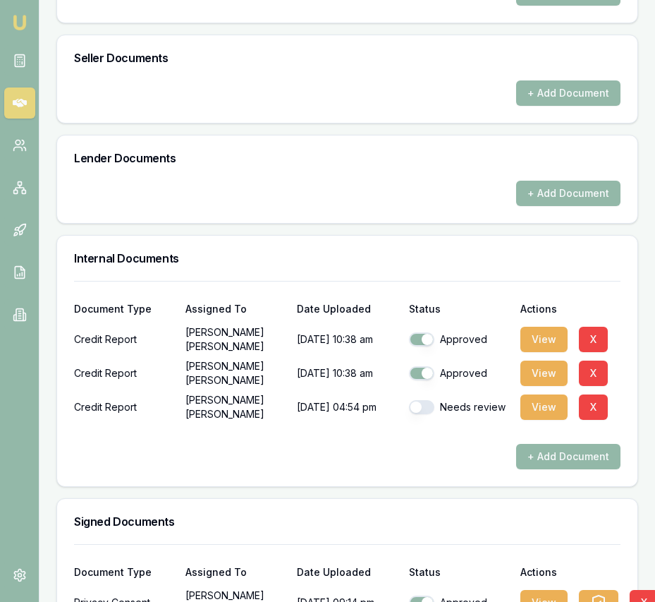
click at [414, 414] on button "button" at bounding box center [421, 407] width 25 height 14
checkbox input "true"
click at [552, 420] on button "View" at bounding box center [544, 406] width 47 height 25
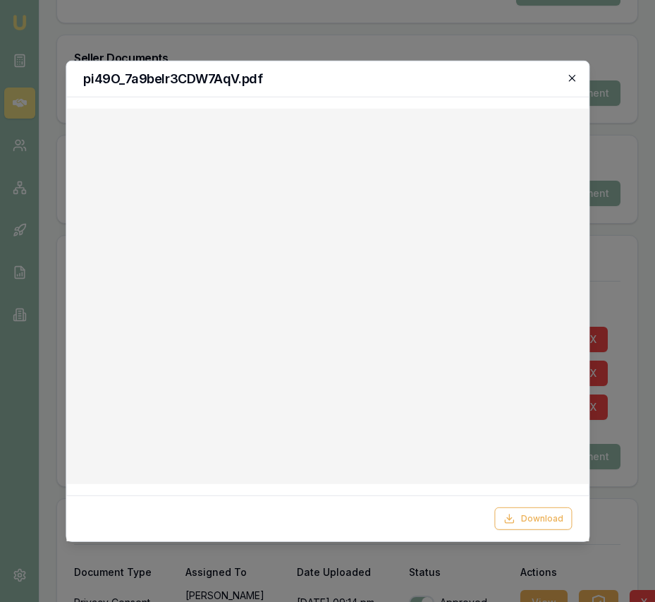
click at [575, 76] on icon "button" at bounding box center [571, 77] width 11 height 11
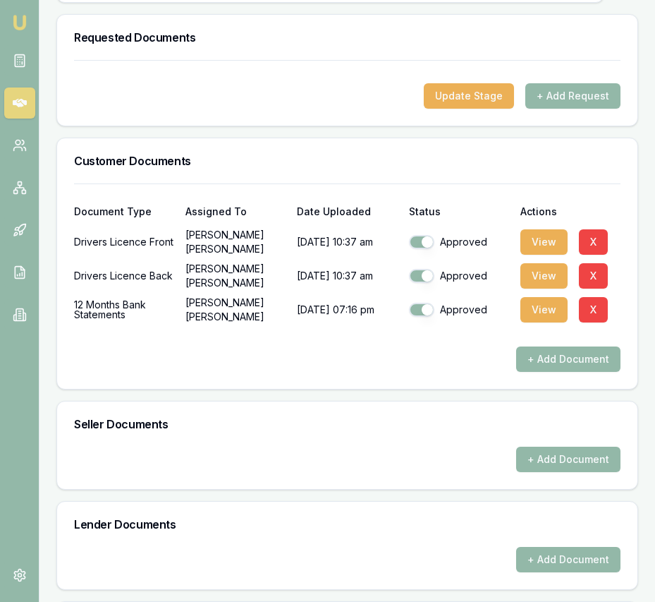
scroll to position [0, 0]
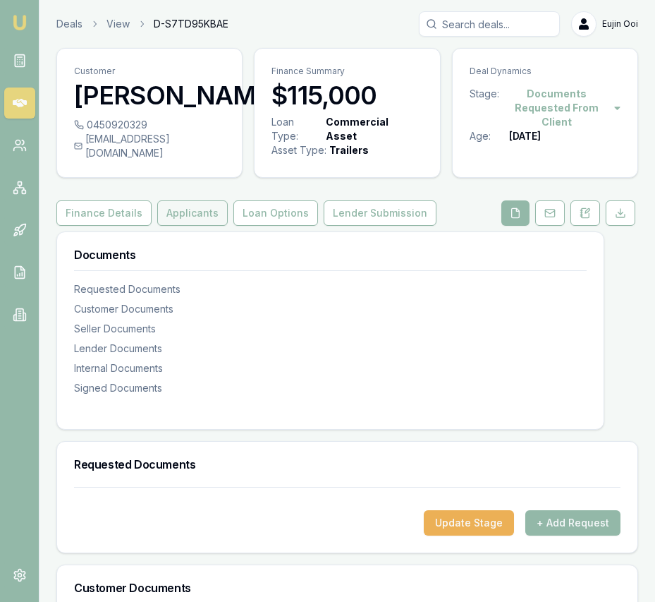
drag, startPoint x: 179, startPoint y: 241, endPoint x: 186, endPoint y: 225, distance: 17.7
click at [187, 225] on button "Applicants" at bounding box center [192, 212] width 71 height 25
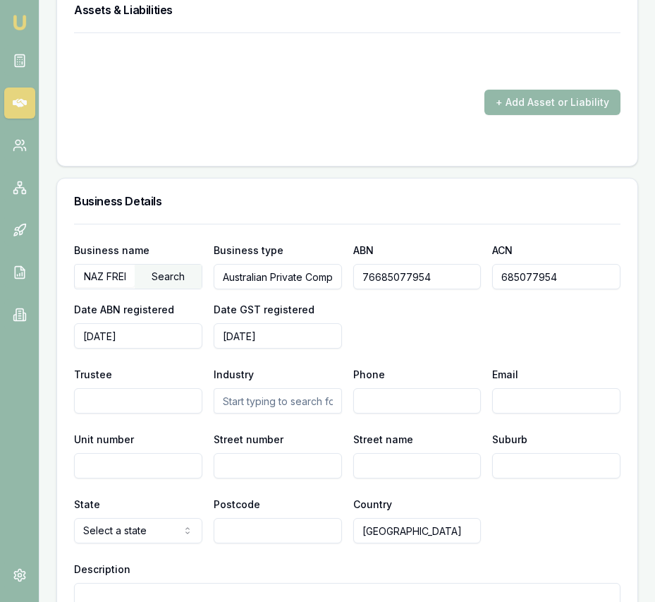
scroll to position [2197, 0]
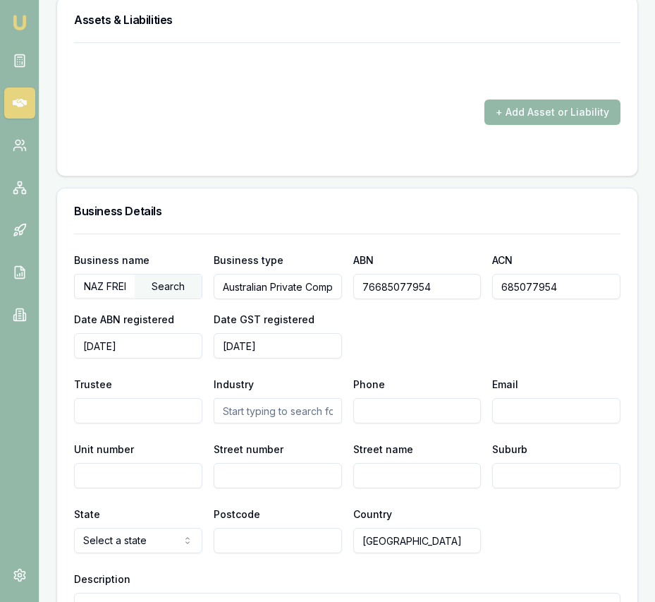
click at [394, 299] on input "76685077954" at bounding box center [417, 286] width 128 height 25
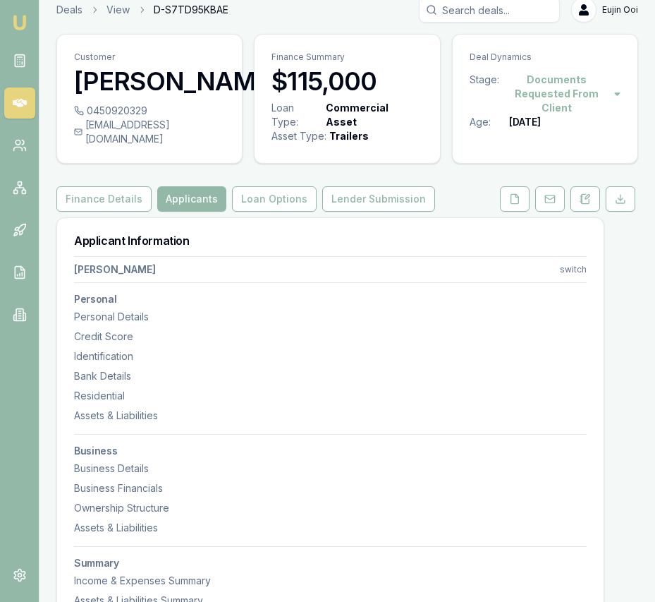
scroll to position [0, 0]
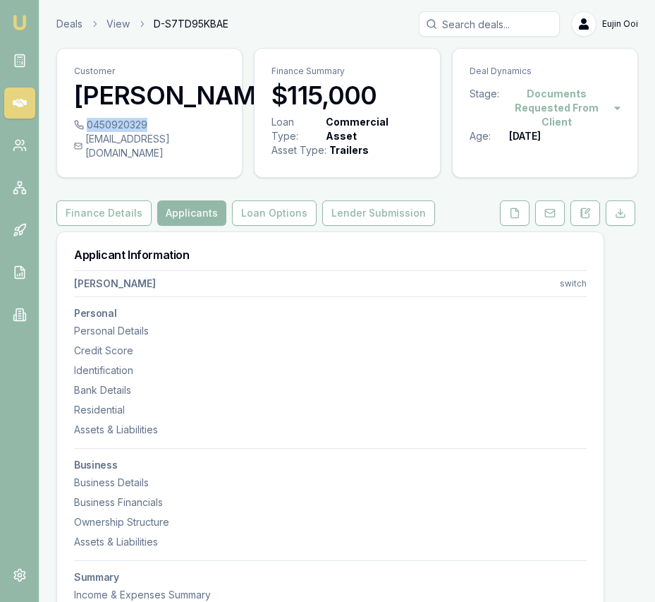
drag, startPoint x: 149, startPoint y: 150, endPoint x: 145, endPoint y: 157, distance: 7.9
click at [145, 132] on div "0450920329" at bounding box center [149, 125] width 151 height 14
copy div "0450920329"
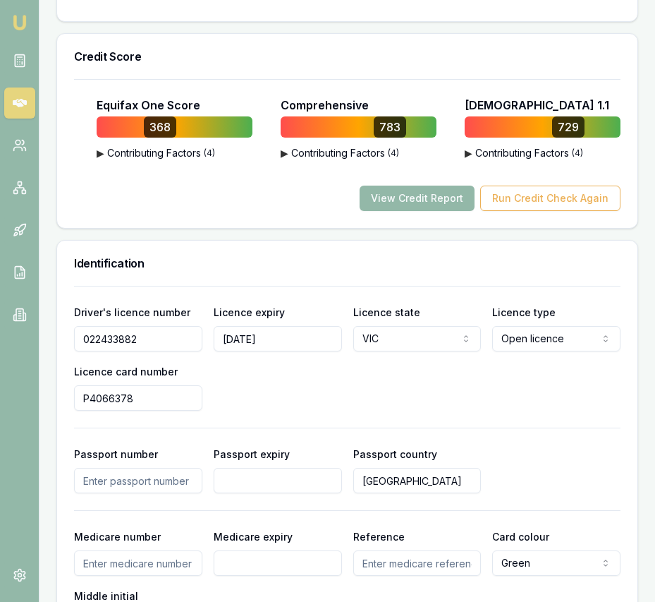
scroll to position [918, 0]
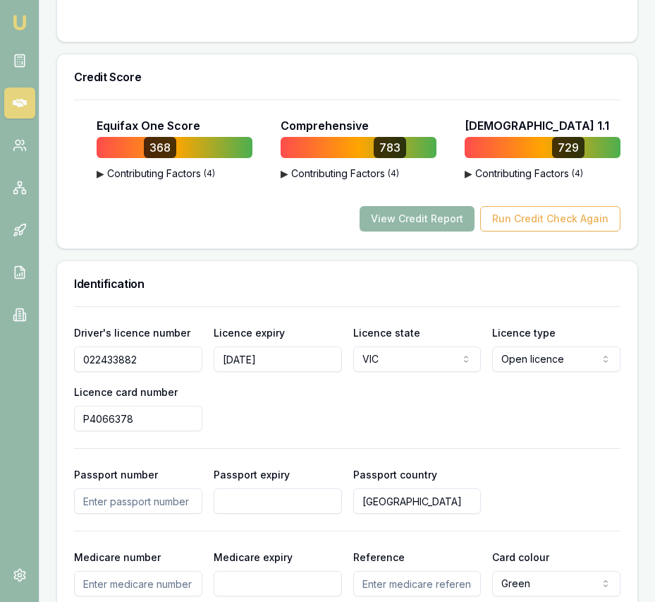
click at [159, 372] on input "022433882" at bounding box center [138, 358] width 128 height 25
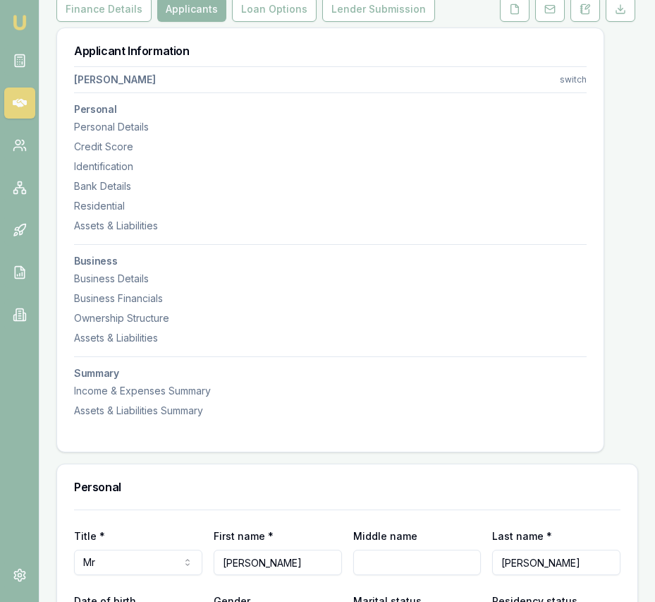
scroll to position [0, 0]
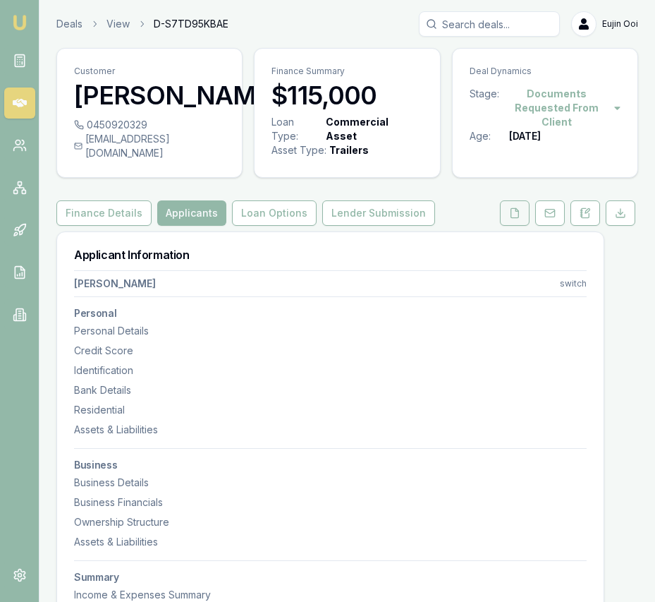
click at [521, 226] on button at bounding box center [515, 212] width 30 height 25
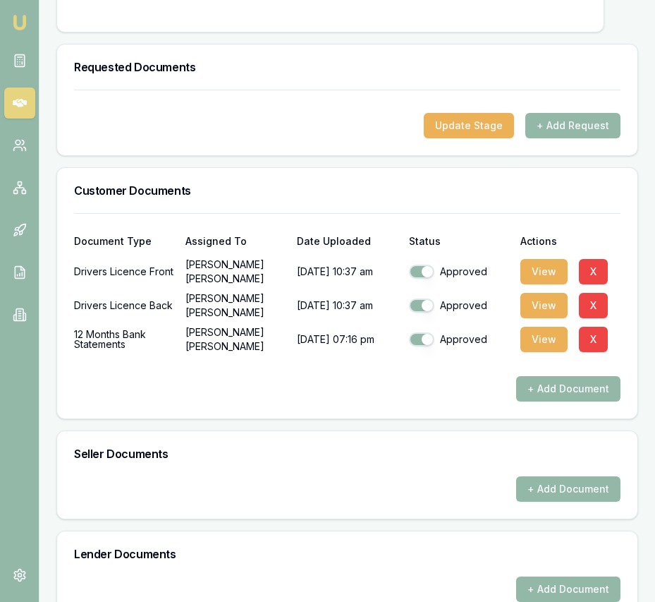
scroll to position [933, 0]
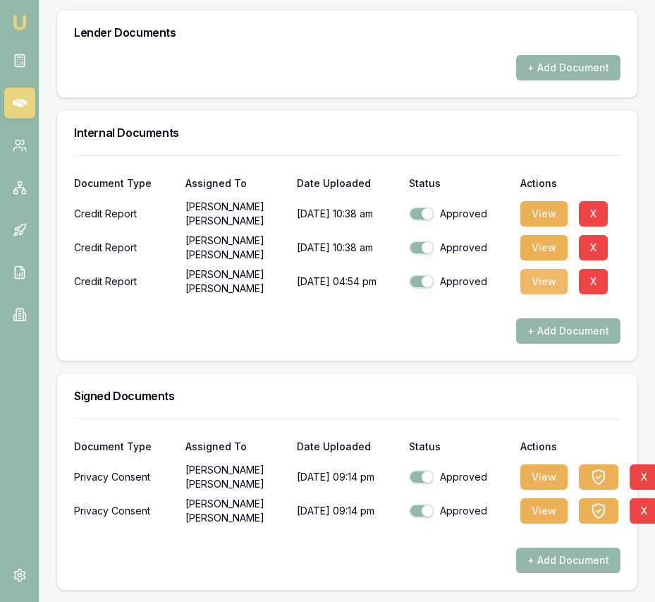
click at [537, 281] on button "View" at bounding box center [544, 281] width 47 height 25
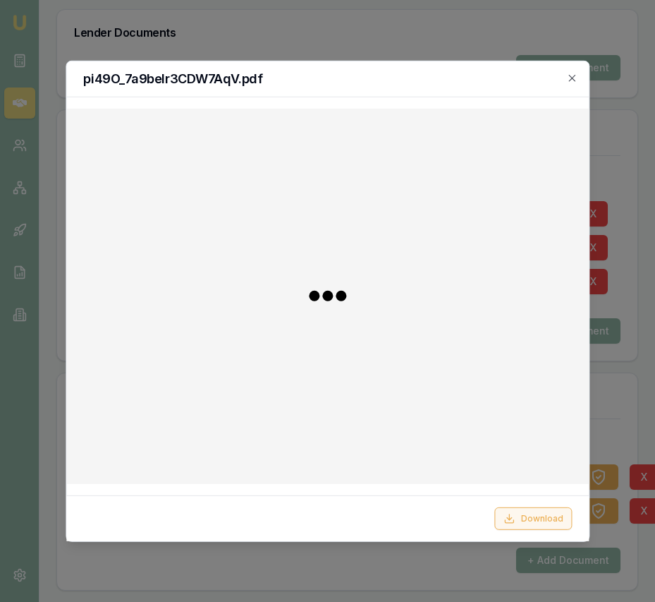
click at [525, 510] on button "Download" at bounding box center [533, 518] width 78 height 23
click at [571, 79] on icon "button" at bounding box center [571, 77] width 11 height 11
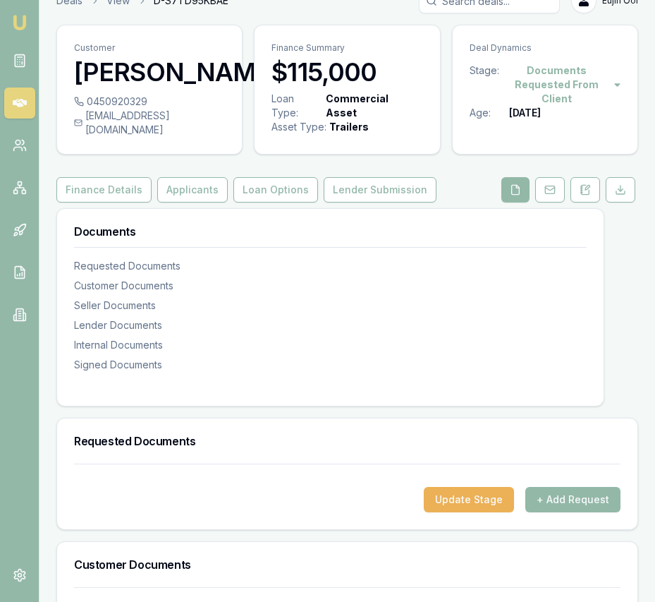
scroll to position [22, 0]
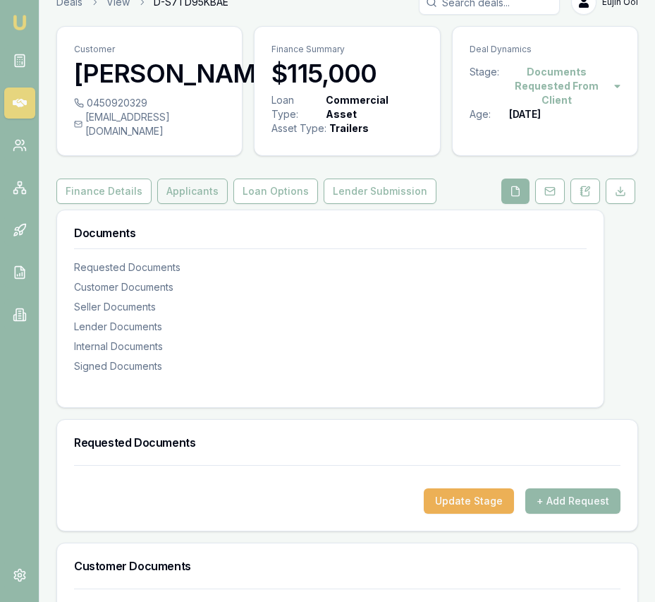
click at [193, 204] on button "Applicants" at bounding box center [192, 190] width 71 height 25
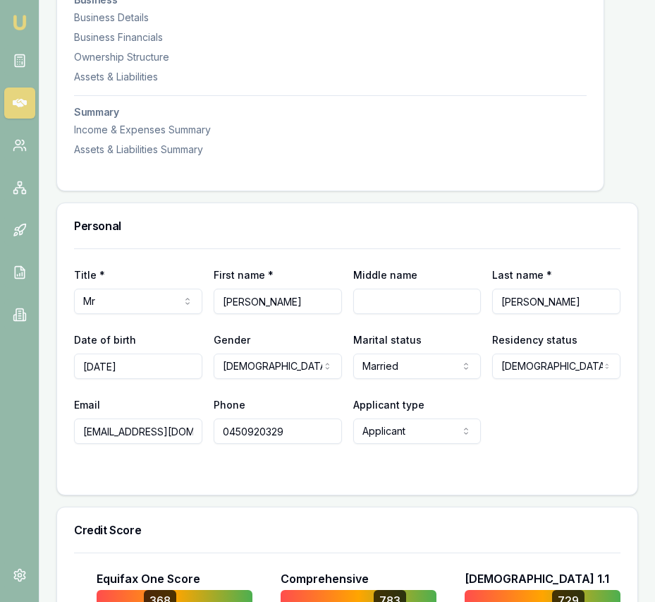
scroll to position [468, 0]
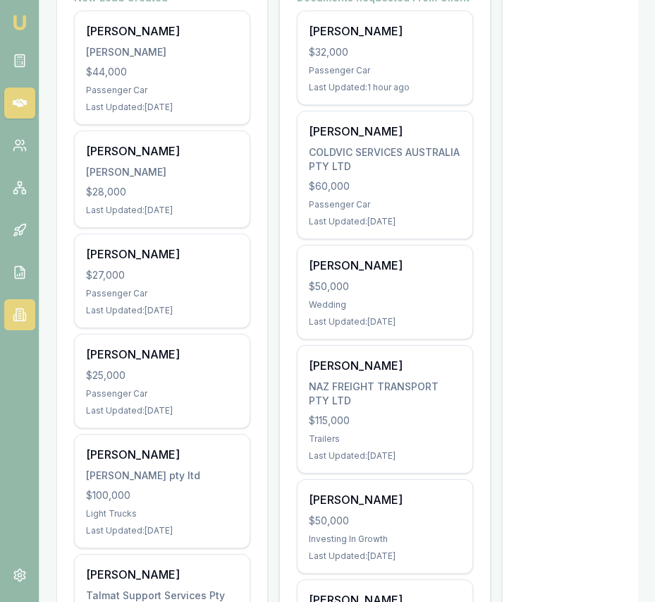
click at [15, 319] on icon at bounding box center [20, 315] width 14 height 14
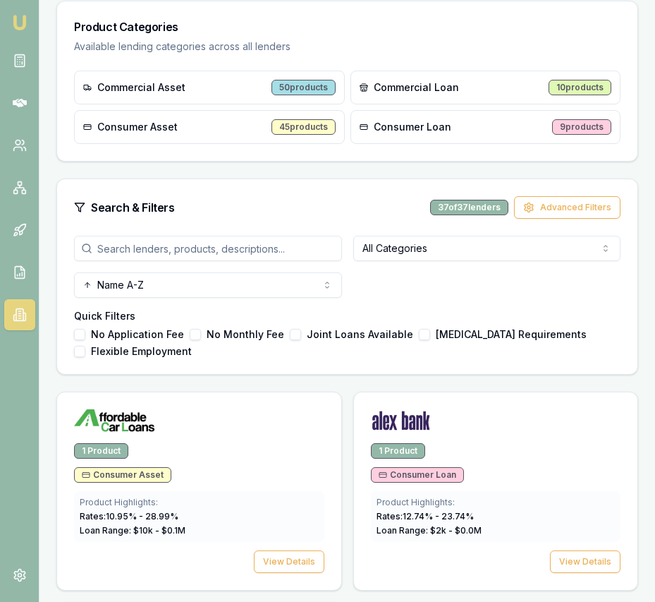
click at [163, 243] on input "search" at bounding box center [208, 248] width 268 height 25
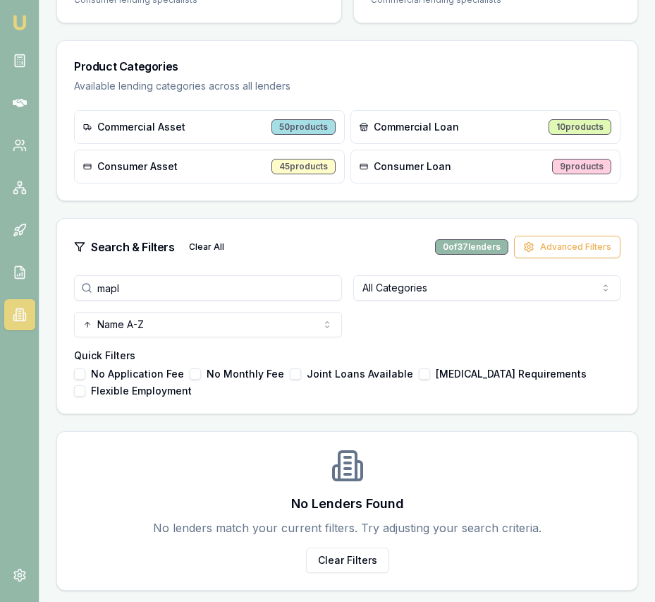
scroll to position [279, 0]
type input "maple"
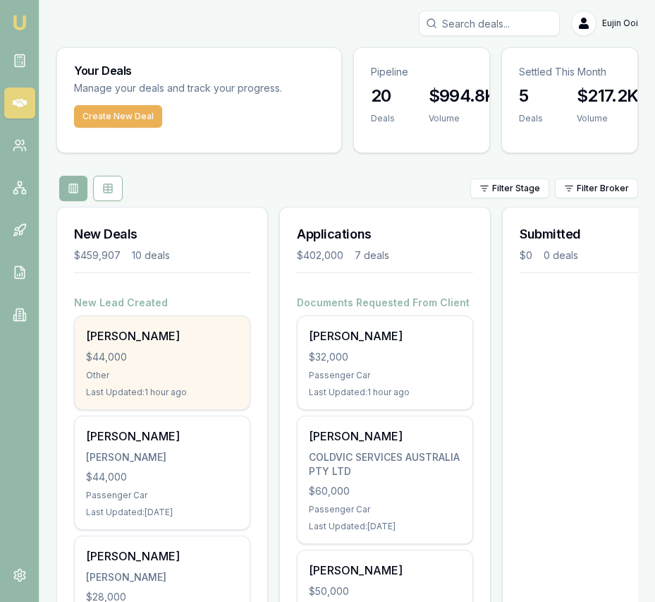
click at [145, 361] on div "$44,000" at bounding box center [162, 357] width 152 height 14
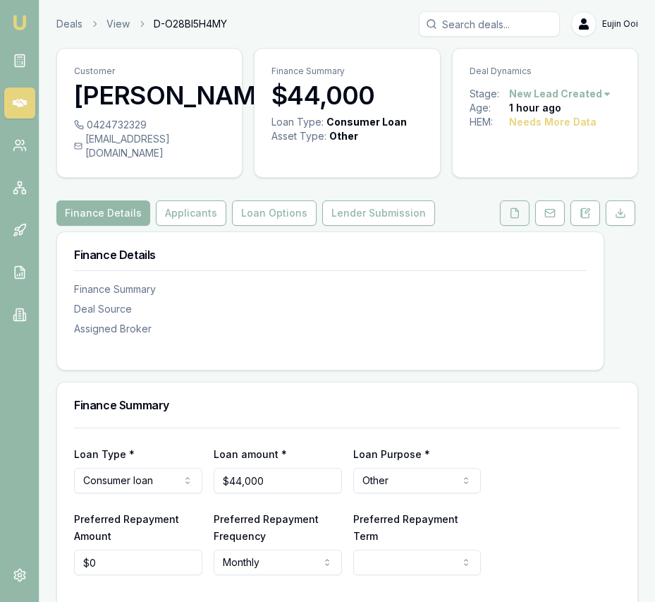
click at [505, 226] on button at bounding box center [515, 212] width 30 height 25
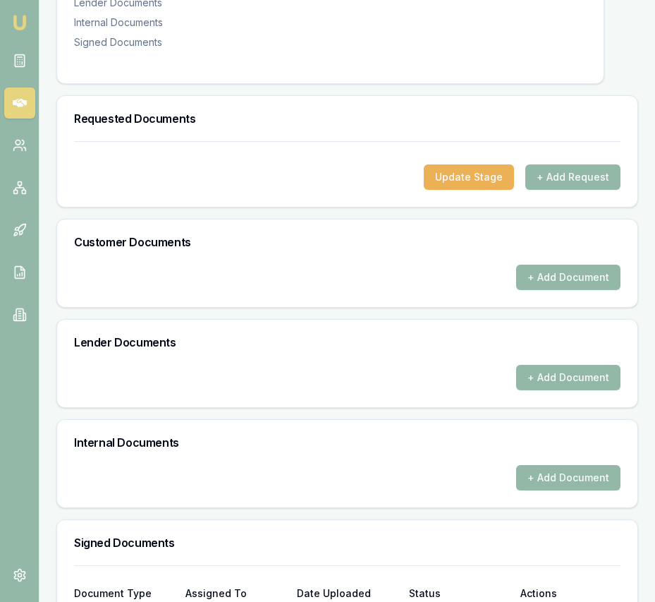
scroll to position [506, 0]
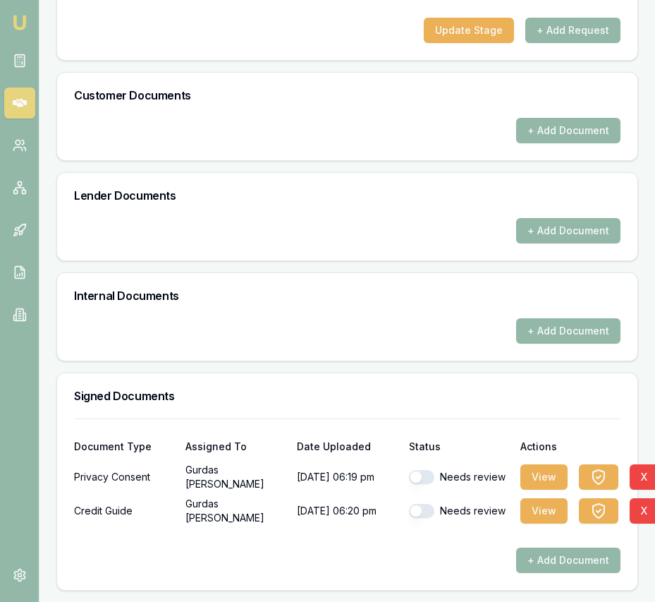
click at [425, 479] on button "button" at bounding box center [421, 477] width 25 height 14
checkbox input "true"
click at [418, 513] on button "button" at bounding box center [421, 511] width 25 height 14
checkbox input "true"
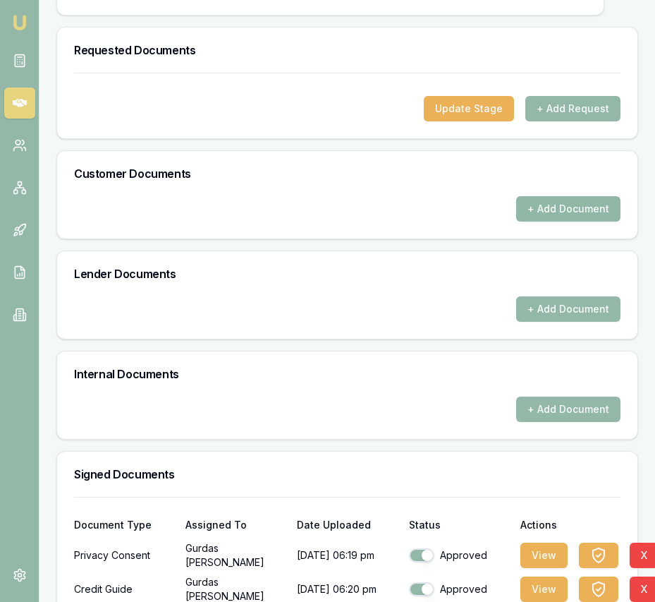
click at [578, 215] on button "+ Add Document" at bounding box center [568, 208] width 104 height 25
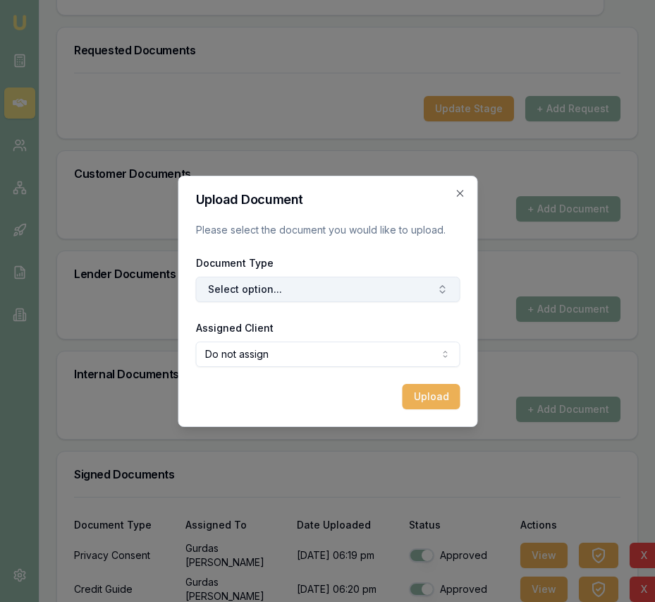
click at [326, 293] on button "Select option..." at bounding box center [327, 289] width 265 height 25
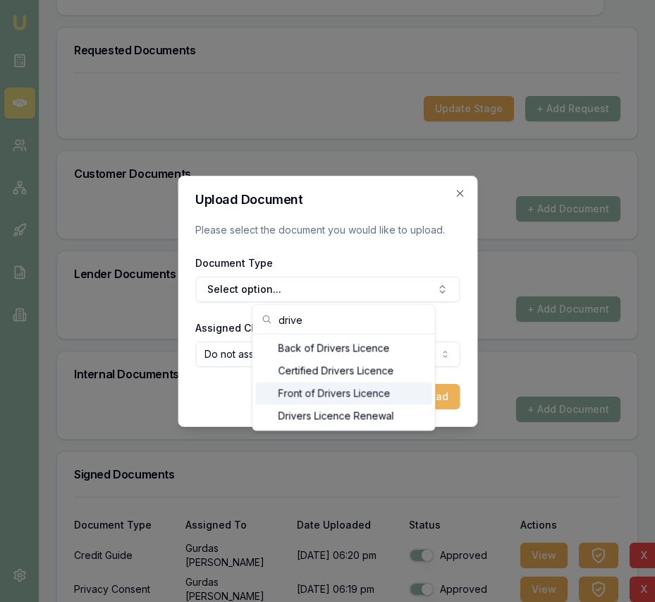
type input "drive"
click at [344, 401] on div "Front of Drivers Licence" at bounding box center [344, 393] width 176 height 23
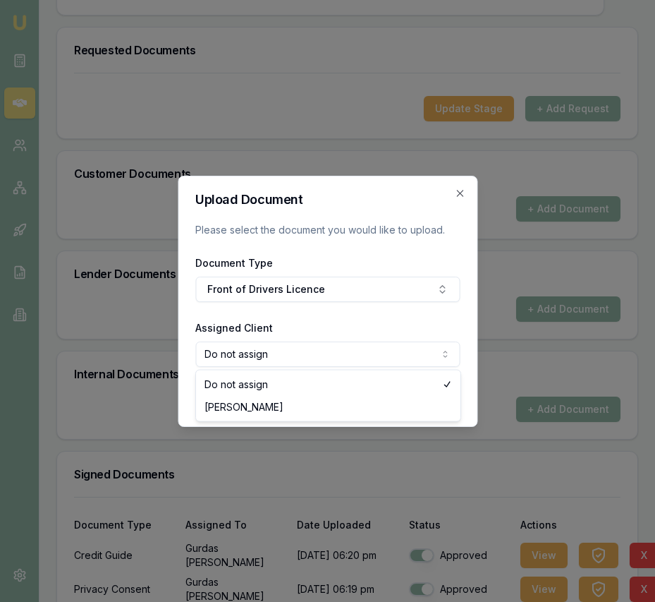
select select "U-JNNJCZWTRU"
drag, startPoint x: 350, startPoint y: 411, endPoint x: 387, endPoint y: 410, distance: 36.7
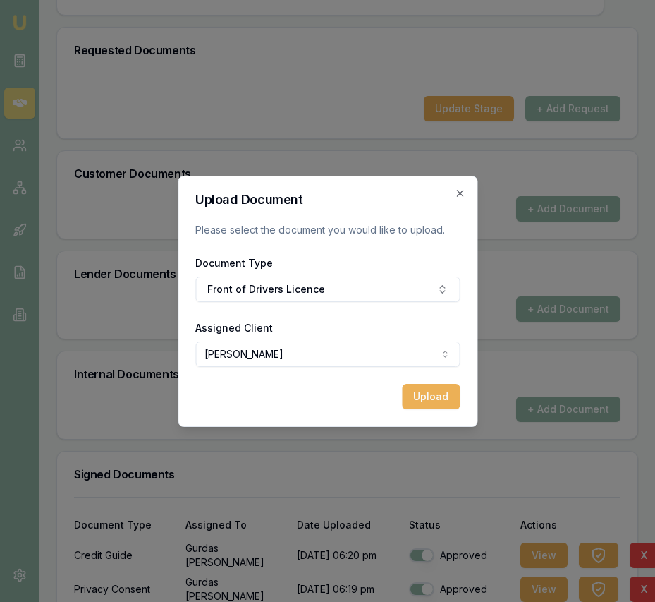
click at [411, 401] on button "Upload" at bounding box center [431, 396] width 58 height 25
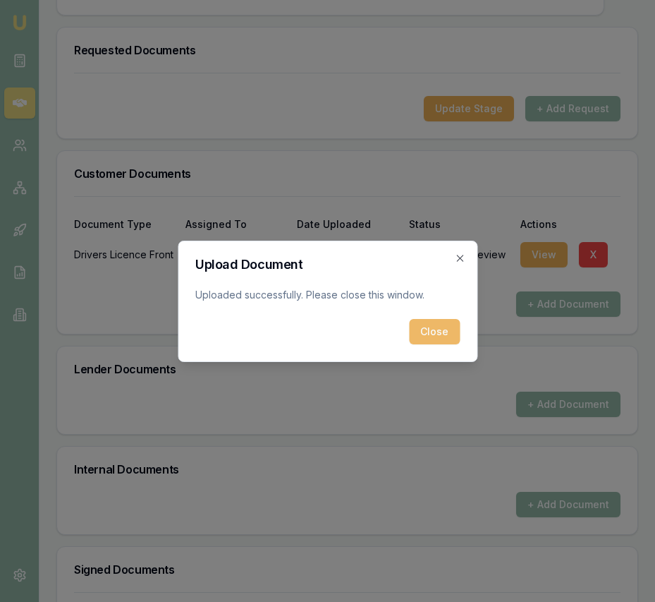
click at [436, 329] on button "Close" at bounding box center [434, 331] width 51 height 25
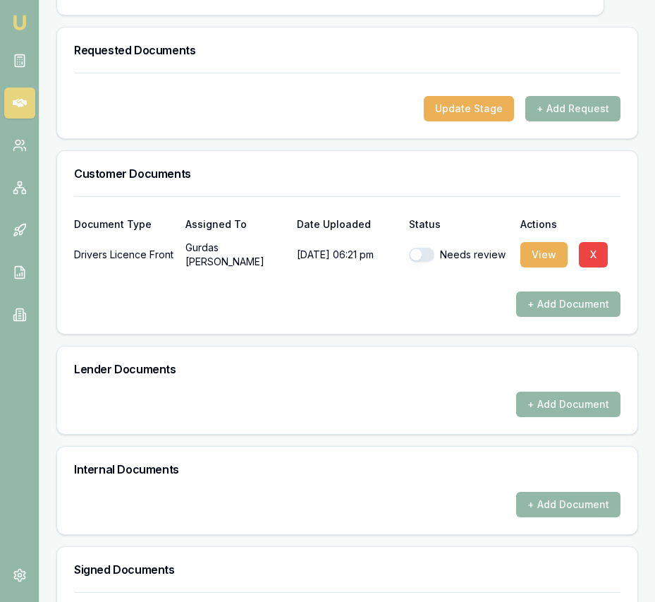
click at [426, 262] on button "button" at bounding box center [421, 255] width 25 height 14
checkbox input "true"
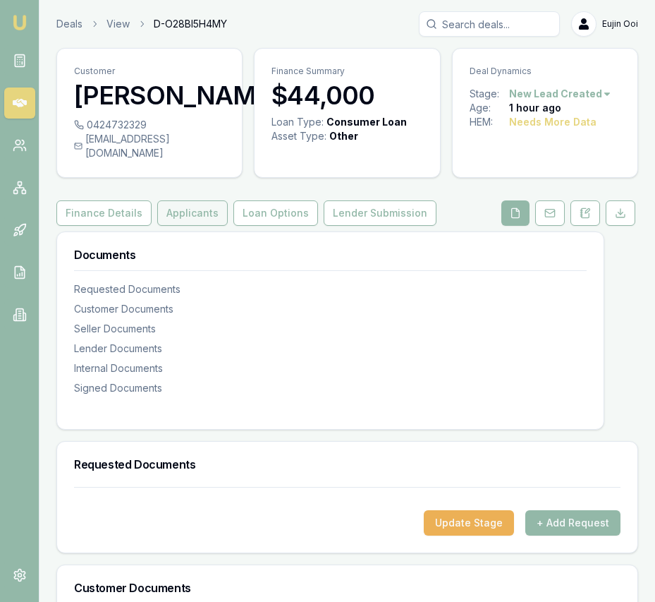
click at [189, 226] on button "Applicants" at bounding box center [192, 212] width 71 height 25
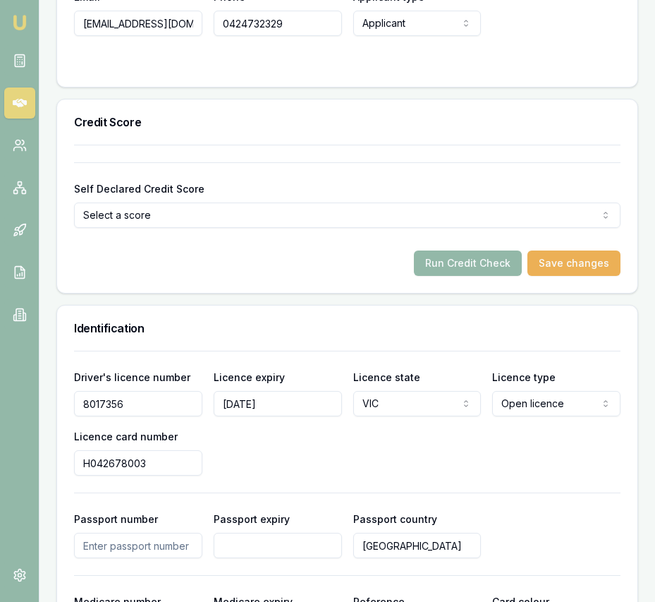
scroll to position [740, 0]
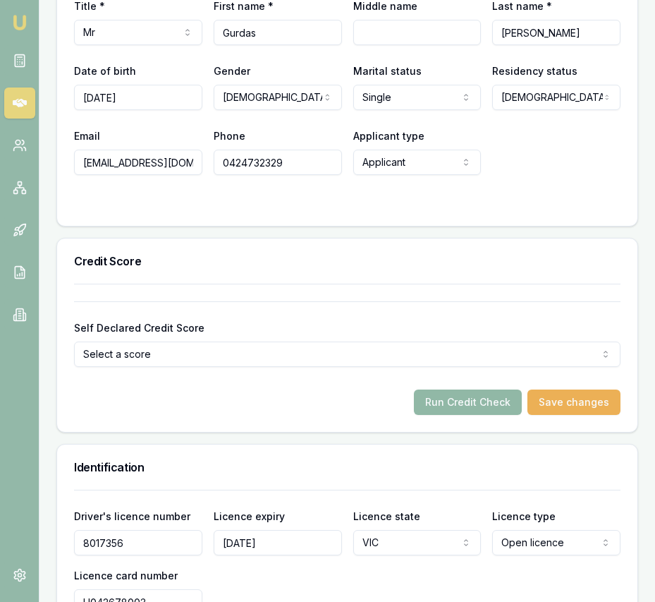
click at [437, 415] on button "Run Credit Check" at bounding box center [468, 401] width 108 height 25
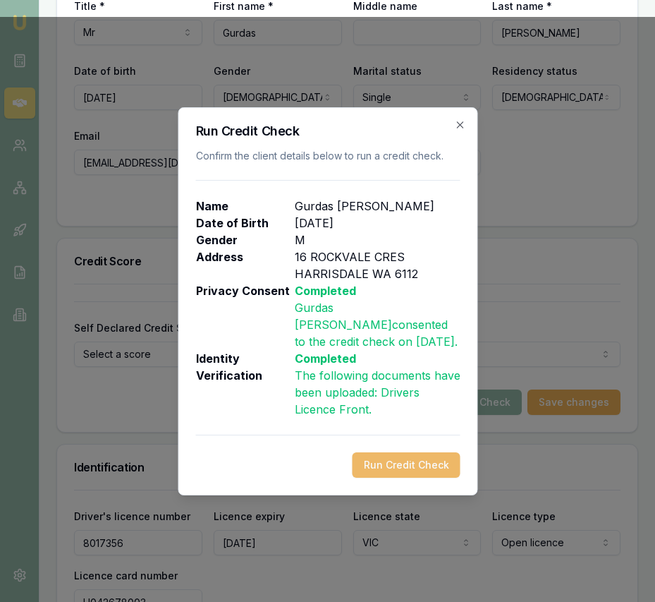
click at [375, 452] on button "Run Credit Check" at bounding box center [406, 464] width 108 height 25
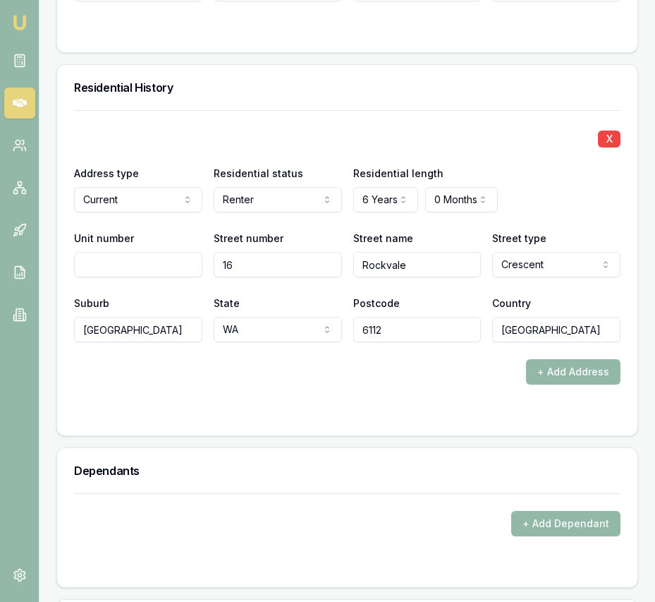
scroll to position [1754, 0]
